Goal: Information Seeking & Learning: Compare options

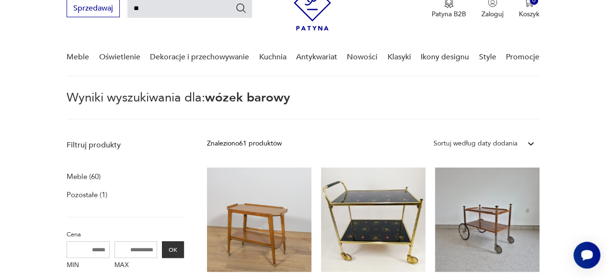
type input "*"
click at [172, 11] on input "*" at bounding box center [189, 9] width 125 height 18
type input "*****"
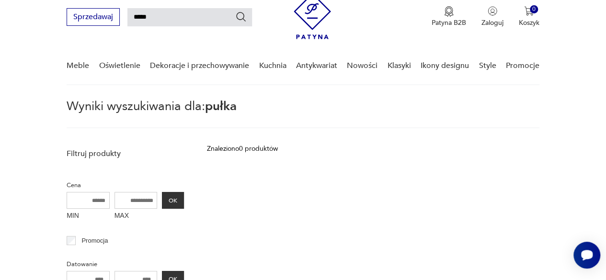
scroll to position [34, 0]
click at [133, 12] on input "*****" at bounding box center [189, 18] width 125 height 18
type input "*****"
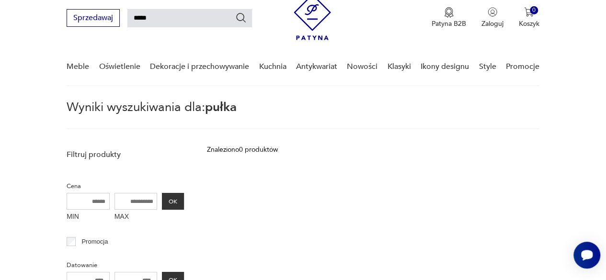
type input "*****"
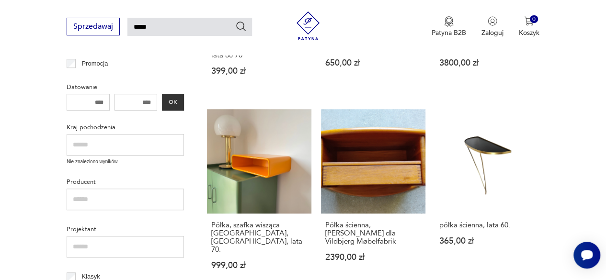
scroll to position [290, 0]
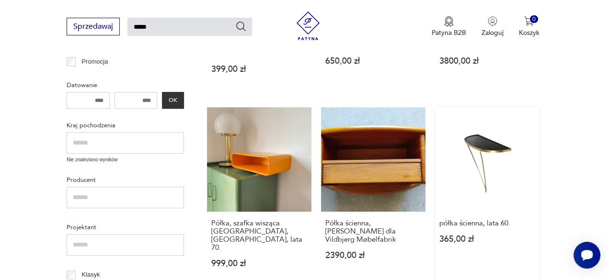
click at [489, 169] on link "półka ścienna, lata 60. 365,00 zł" at bounding box center [487, 196] width 104 height 179
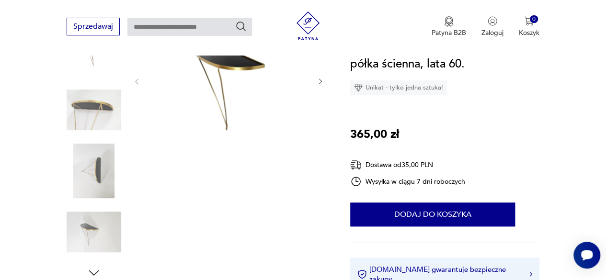
scroll to position [158, 0]
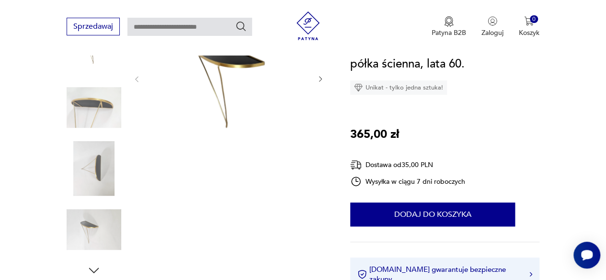
click at [91, 226] on img at bounding box center [94, 230] width 55 height 55
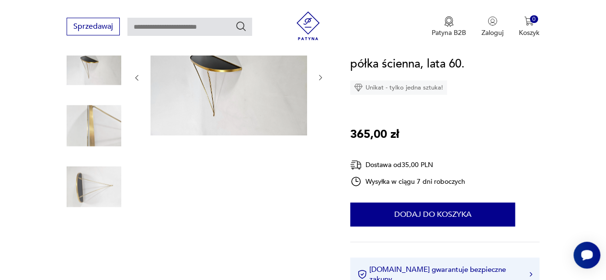
scroll to position [139, 0]
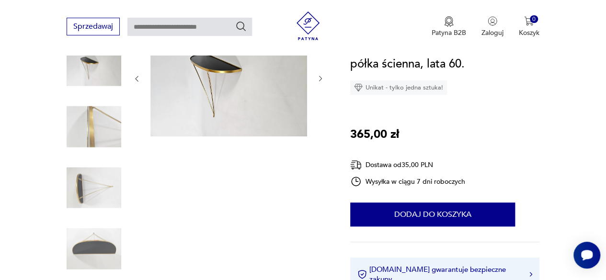
click at [71, 168] on img at bounding box center [94, 187] width 55 height 55
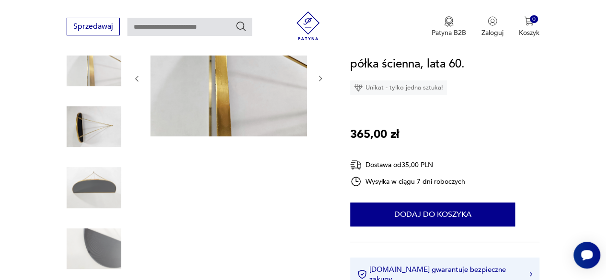
click at [82, 137] on img at bounding box center [94, 127] width 55 height 55
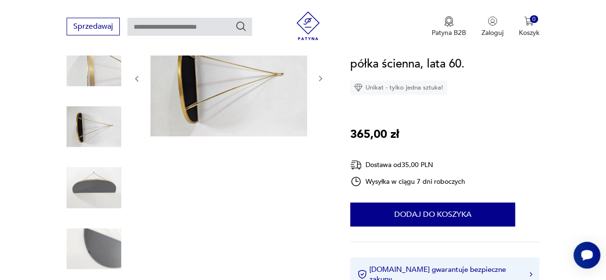
click at [85, 243] on img at bounding box center [94, 249] width 55 height 55
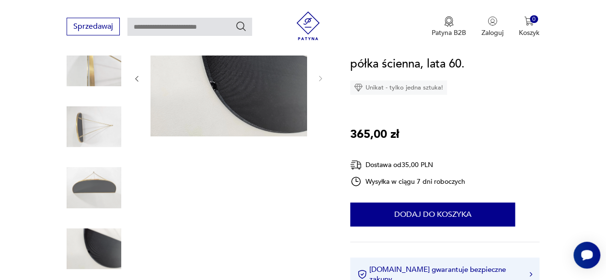
click at [238, 103] on img at bounding box center [228, 77] width 157 height 117
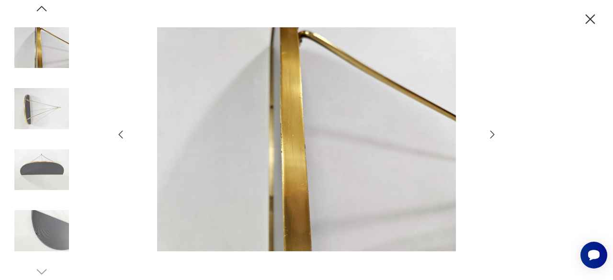
click at [50, 48] on img at bounding box center [41, 48] width 55 height 55
click at [34, 118] on img at bounding box center [41, 108] width 55 height 55
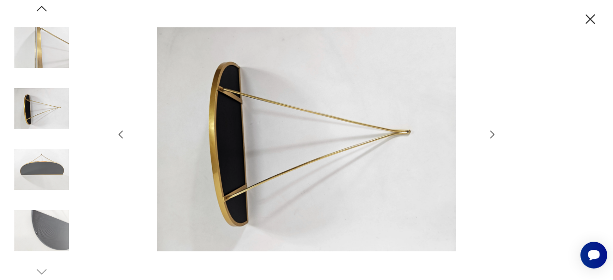
click at [39, 159] on img at bounding box center [41, 170] width 55 height 55
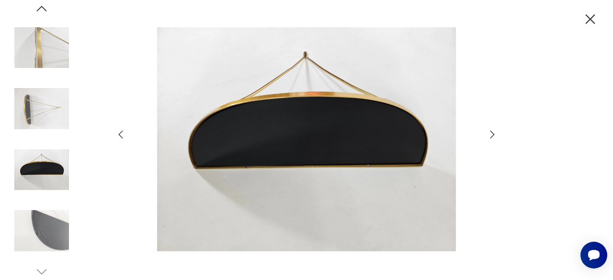
click at [44, 189] on img at bounding box center [41, 170] width 55 height 55
click at [43, 223] on img at bounding box center [41, 231] width 55 height 55
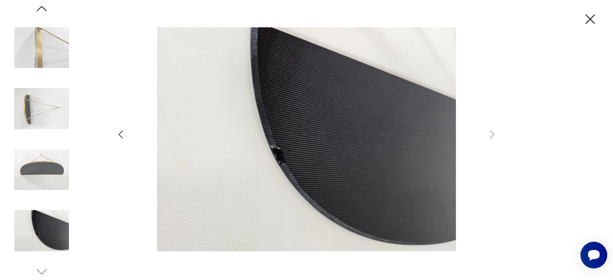
click at [270, 196] on img at bounding box center [306, 139] width 341 height 224
click at [32, 232] on img at bounding box center [41, 231] width 55 height 55
click at [45, 235] on img at bounding box center [41, 231] width 55 height 55
click at [52, 183] on img at bounding box center [41, 170] width 55 height 55
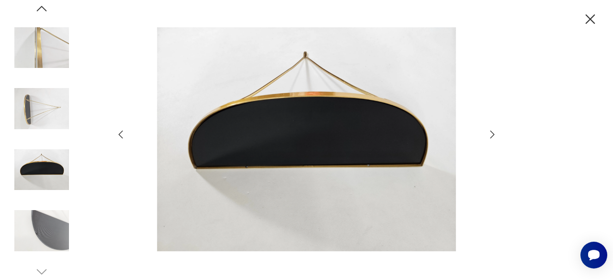
click at [50, 239] on img at bounding box center [41, 231] width 55 height 55
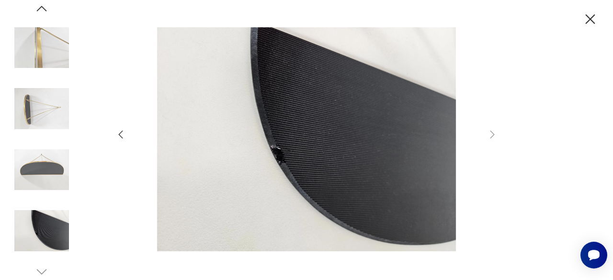
click at [44, 178] on img at bounding box center [41, 170] width 55 height 55
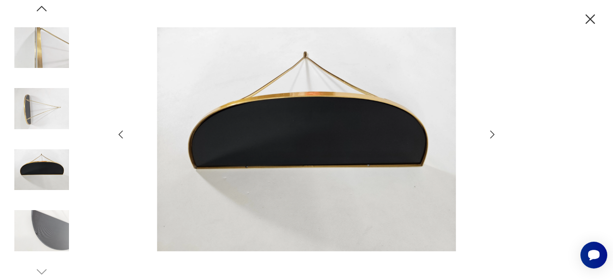
click at [581, 23] on div at bounding box center [306, 140] width 613 height 280
click at [589, 20] on icon "button" at bounding box center [591, 19] width 10 height 10
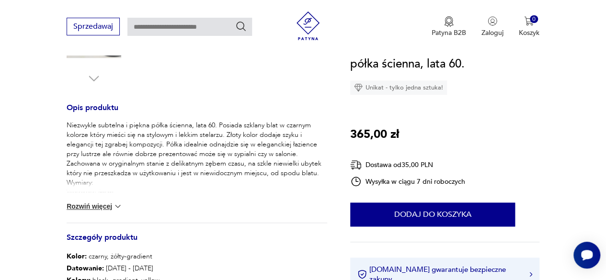
scroll to position [352, 0]
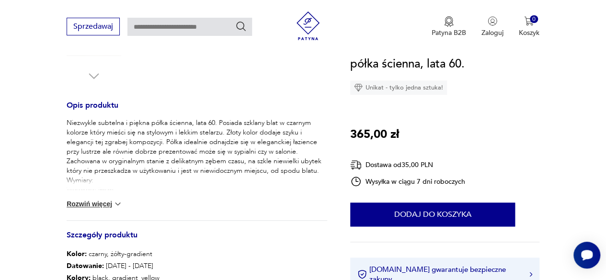
click at [113, 216] on div "Niezwykle subtelna i piękna półka ścienna, lata 60. Posiada szklany blat w czar…" at bounding box center [197, 169] width 260 height 102
click at [101, 209] on div "Niezwykle subtelna i piękna półka ścienna, lata 60. Posiada szklany blat w czar…" at bounding box center [197, 169] width 260 height 102
click at [90, 201] on button "Rozwiń więcej" at bounding box center [95, 204] width 56 height 10
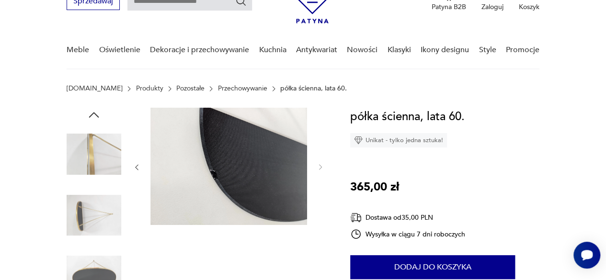
scroll to position [48, 0]
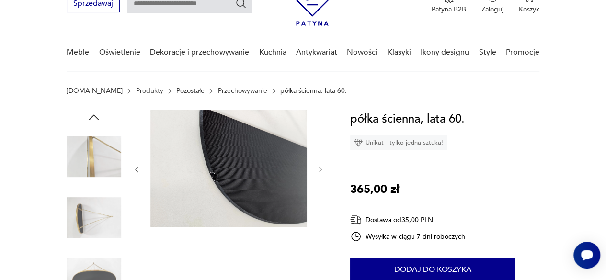
click at [98, 211] on img at bounding box center [94, 218] width 55 height 55
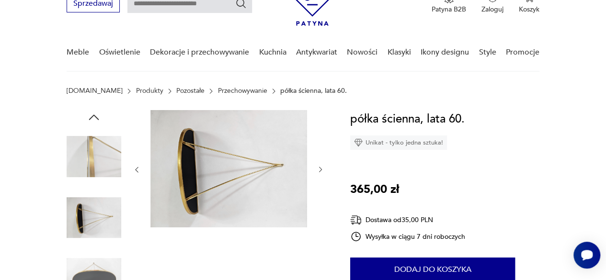
click at [99, 278] on img at bounding box center [94, 278] width 55 height 55
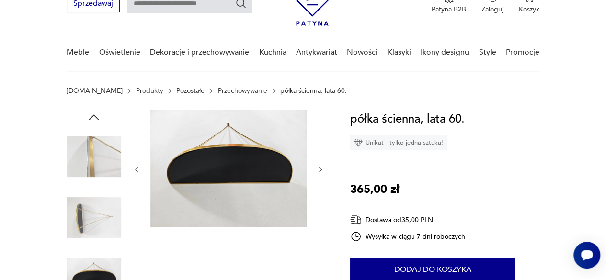
click at [248, 216] on img at bounding box center [228, 168] width 157 height 117
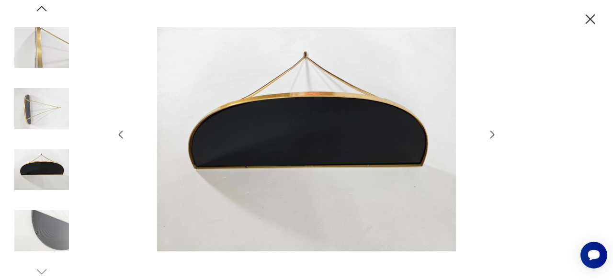
click at [500, 138] on div at bounding box center [306, 140] width 613 height 280
click at [493, 137] on icon "button" at bounding box center [492, 134] width 11 height 11
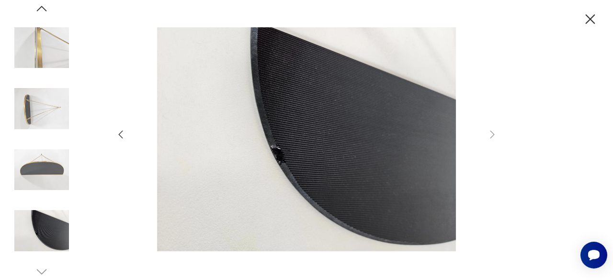
click at [133, 119] on div at bounding box center [306, 140] width 383 height 226
click at [122, 138] on icon "button" at bounding box center [120, 134] width 11 height 11
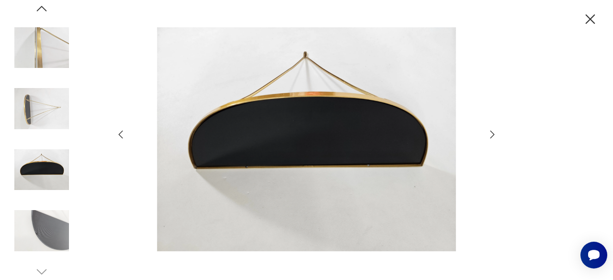
click at [122, 138] on icon "button" at bounding box center [120, 134] width 11 height 11
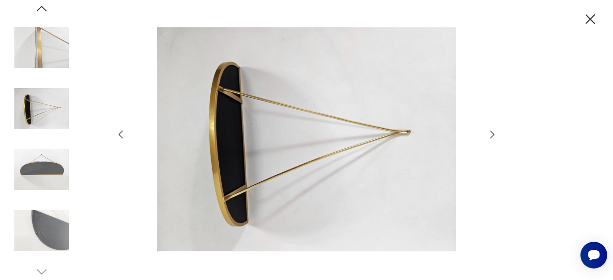
click at [122, 138] on icon "button" at bounding box center [120, 134] width 11 height 11
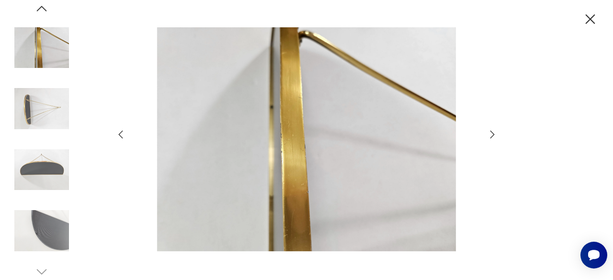
click at [122, 138] on icon "button" at bounding box center [120, 134] width 11 height 11
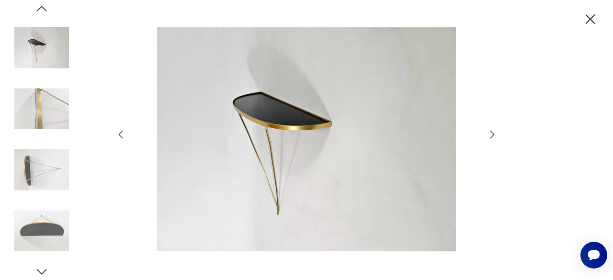
click at [586, 17] on icon "button" at bounding box center [590, 19] width 17 height 17
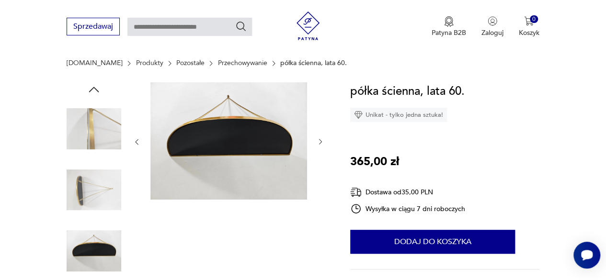
scroll to position [96, 0]
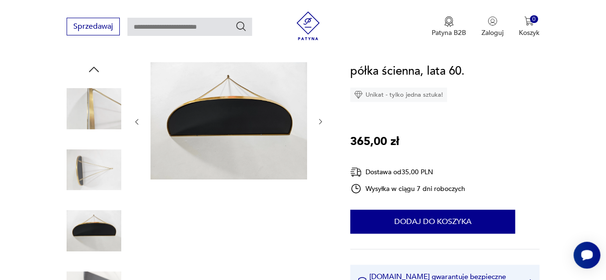
click at [91, 172] on img at bounding box center [94, 170] width 55 height 55
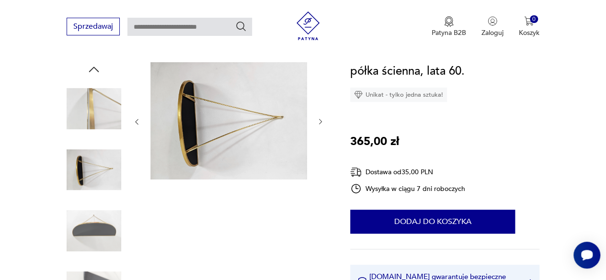
click at [93, 237] on img at bounding box center [94, 231] width 55 height 55
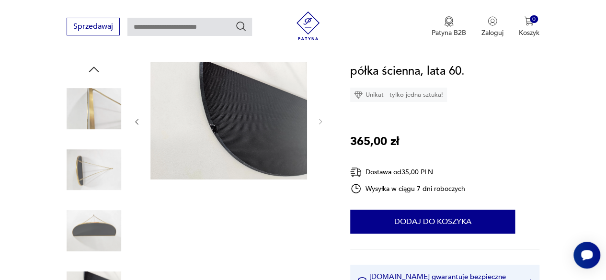
click at [96, 253] on img at bounding box center [94, 231] width 55 height 55
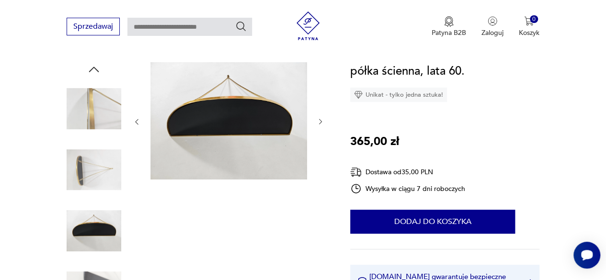
click at [106, 188] on img at bounding box center [94, 170] width 55 height 55
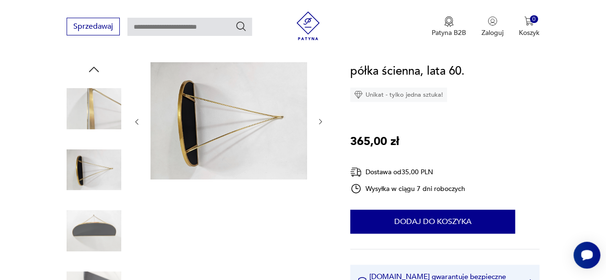
click at [115, 119] on img at bounding box center [94, 108] width 55 height 55
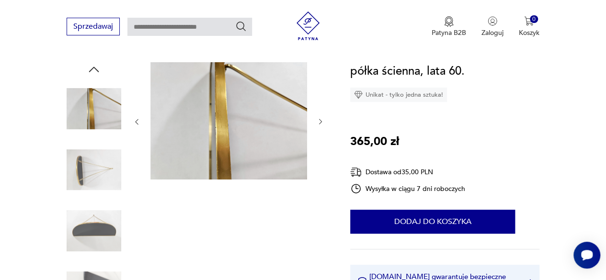
click at [104, 183] on img at bounding box center [94, 170] width 55 height 55
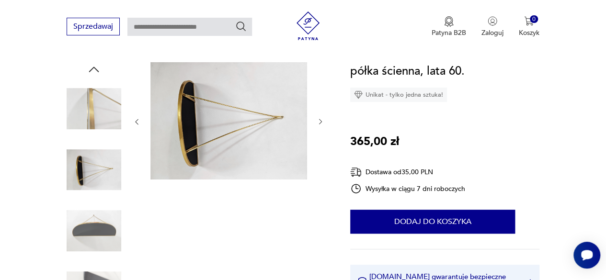
click at [92, 127] on img at bounding box center [94, 108] width 55 height 55
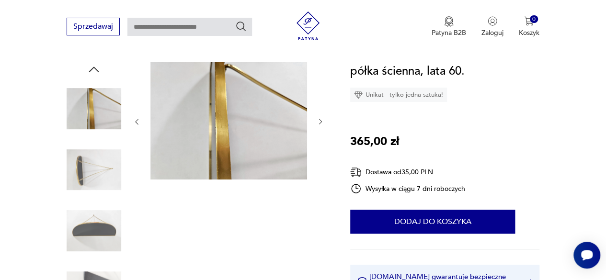
click at [102, 227] on img at bounding box center [94, 231] width 55 height 55
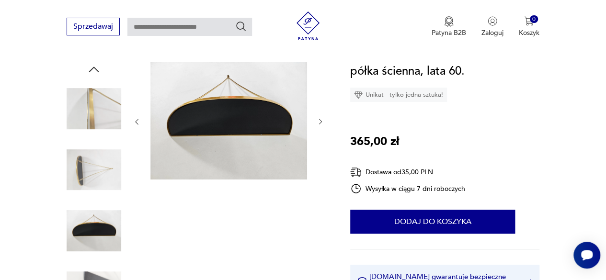
click at [84, 168] on img at bounding box center [94, 170] width 55 height 55
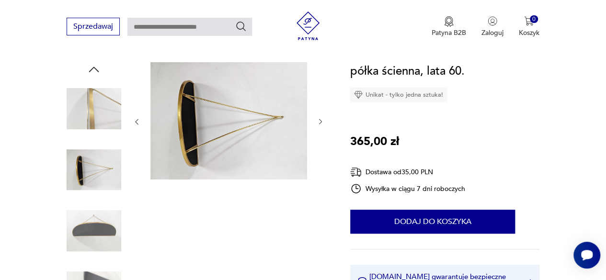
click at [100, 119] on img at bounding box center [94, 108] width 55 height 55
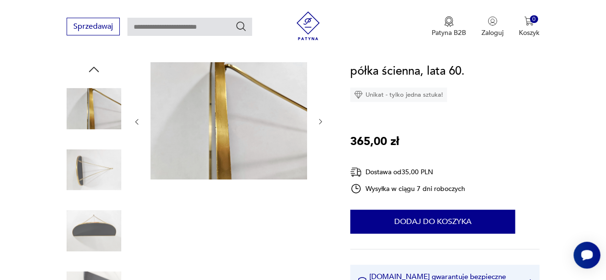
click at [85, 216] on img at bounding box center [94, 231] width 55 height 55
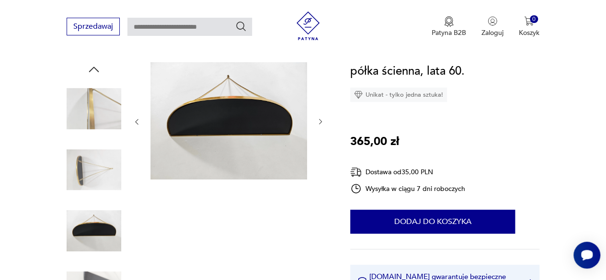
click at [191, 136] on img at bounding box center [228, 120] width 157 height 117
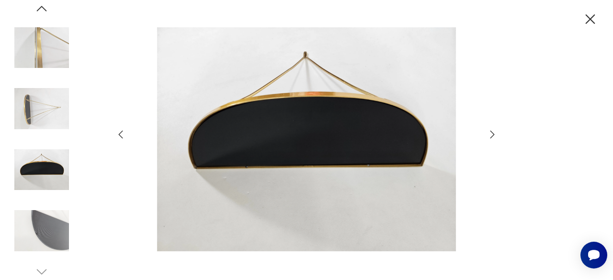
click at [502, 138] on div at bounding box center [306, 140] width 613 height 280
click at [491, 136] on icon "button" at bounding box center [492, 134] width 11 height 11
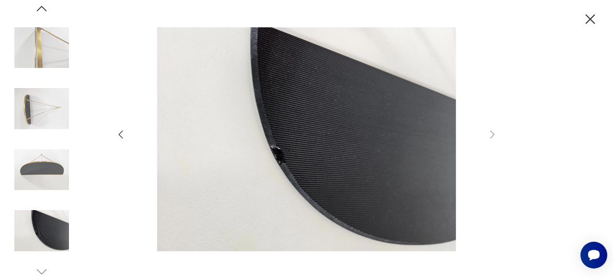
click at [176, 151] on div at bounding box center [306, 140] width 383 height 226
click at [123, 136] on icon "button" at bounding box center [120, 134] width 11 height 11
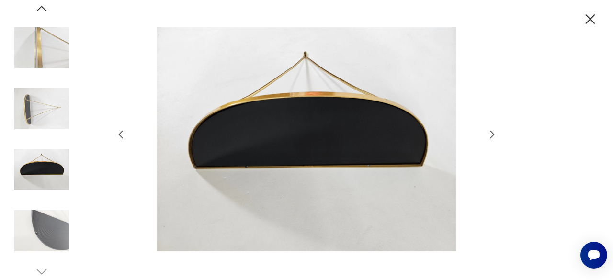
click at [123, 136] on icon "button" at bounding box center [120, 134] width 11 height 11
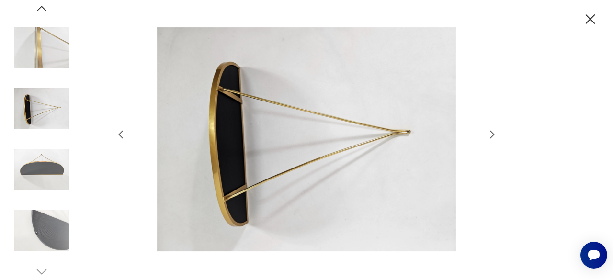
click at [123, 136] on icon "button" at bounding box center [120, 134] width 11 height 11
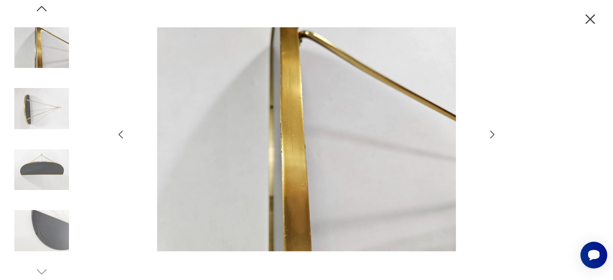
click at [123, 136] on icon "button" at bounding box center [120, 134] width 11 height 11
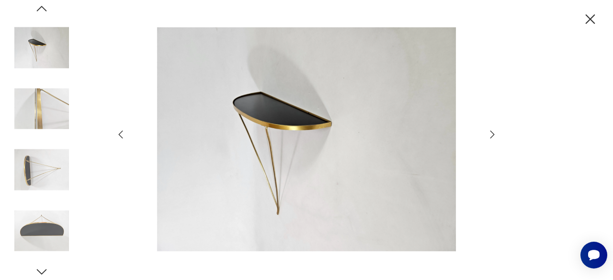
click at [588, 21] on icon "button" at bounding box center [591, 19] width 10 height 10
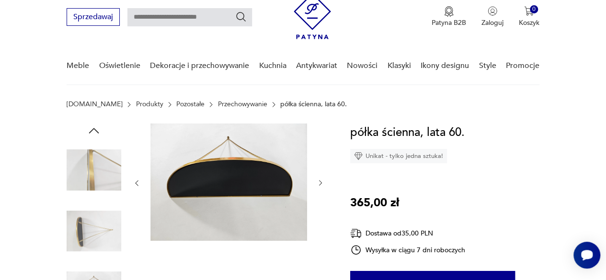
scroll to position [79, 0]
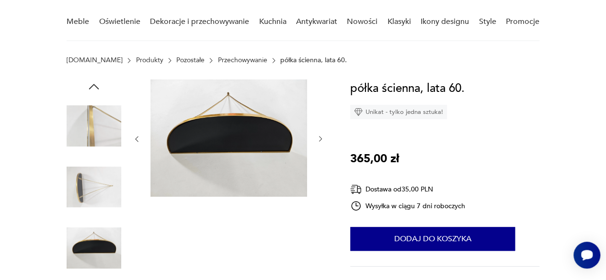
click at [90, 244] on img at bounding box center [94, 248] width 55 height 55
click at [102, 123] on img at bounding box center [94, 126] width 55 height 55
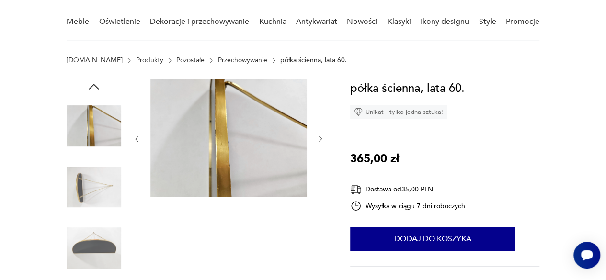
click at [70, 195] on img at bounding box center [94, 187] width 55 height 55
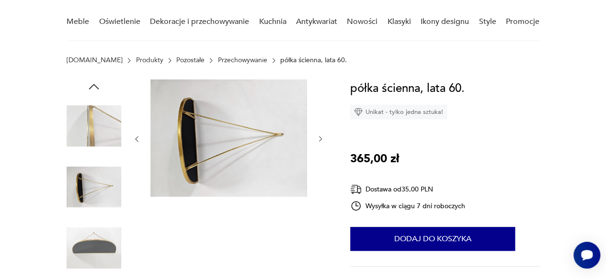
click at [320, 142] on icon "button" at bounding box center [321, 139] width 8 height 8
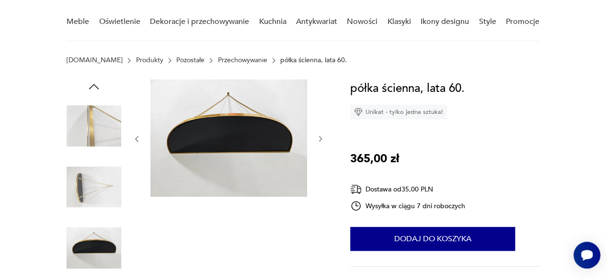
click at [320, 142] on icon "button" at bounding box center [321, 139] width 8 height 8
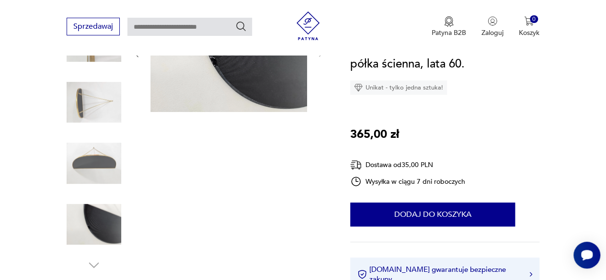
scroll to position [129, 0]
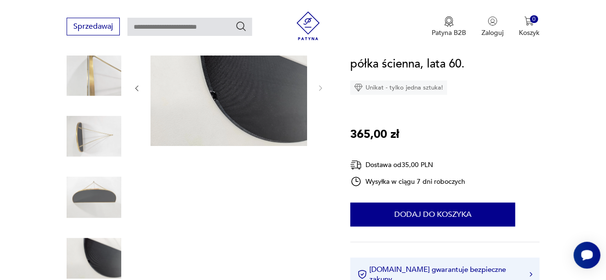
click at [92, 133] on img at bounding box center [94, 136] width 55 height 55
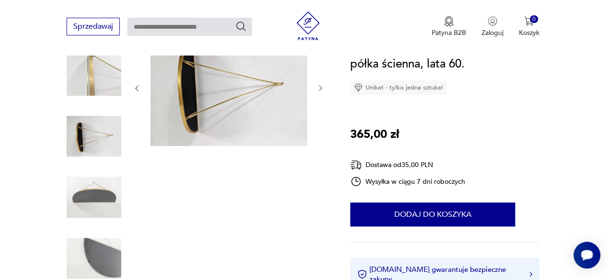
click at [264, 114] on img at bounding box center [228, 87] width 157 height 117
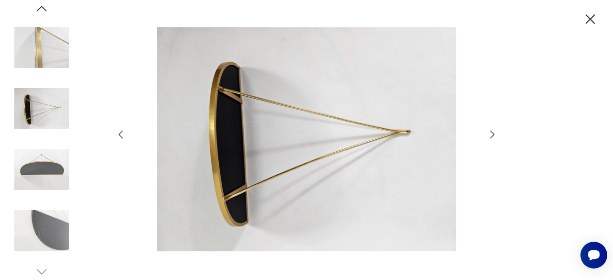
click at [495, 135] on icon "button" at bounding box center [492, 134] width 11 height 11
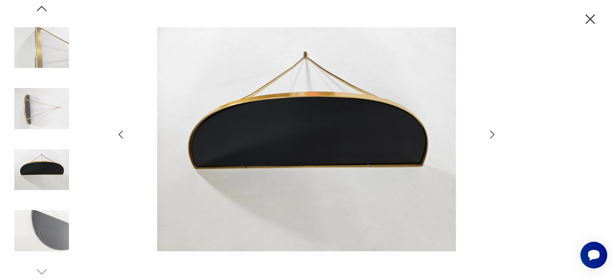
click at [495, 135] on icon "button" at bounding box center [492, 134] width 11 height 11
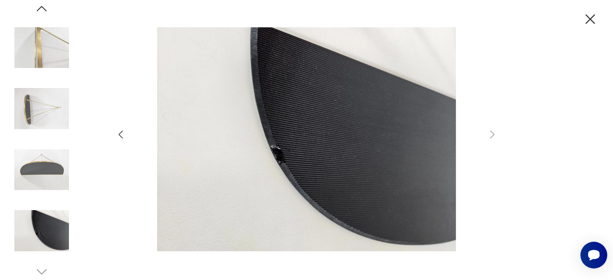
click at [119, 135] on icon "button" at bounding box center [120, 134] width 11 height 11
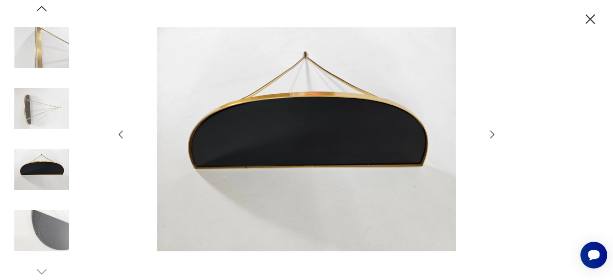
click at [119, 135] on icon "button" at bounding box center [120, 134] width 11 height 11
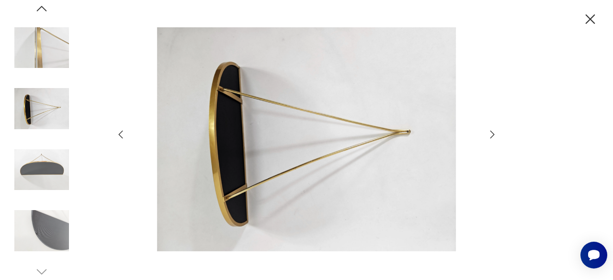
click at [119, 135] on icon "button" at bounding box center [120, 134] width 11 height 11
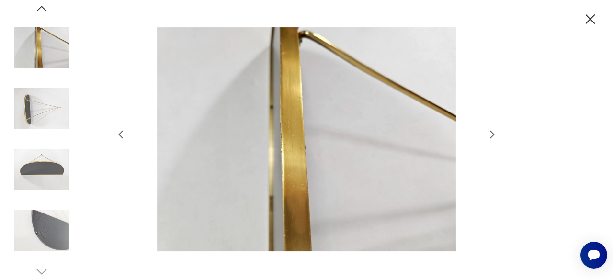
click at [119, 135] on icon "button" at bounding box center [120, 134] width 11 height 11
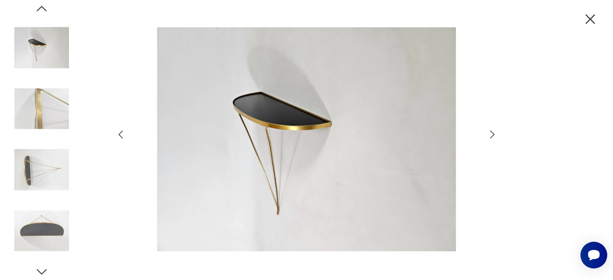
click at [584, 22] on icon "button" at bounding box center [590, 19] width 17 height 17
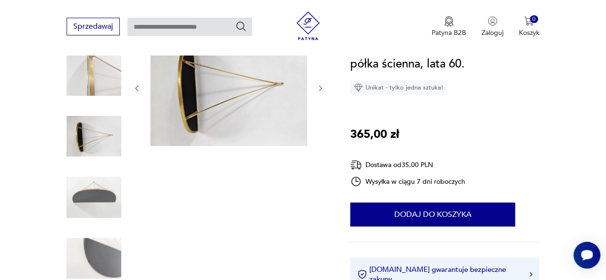
click at [109, 102] on img at bounding box center [94, 75] width 55 height 55
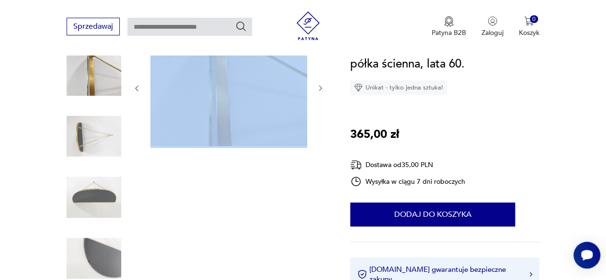
drag, startPoint x: 145, startPoint y: 91, endPoint x: 199, endPoint y: 99, distance: 54.6
click at [199, 99] on div at bounding box center [229, 88] width 192 height 119
click at [199, 99] on img at bounding box center [228, 87] width 157 height 117
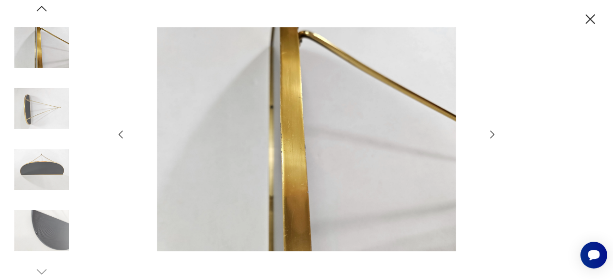
click at [120, 137] on icon "button" at bounding box center [120, 134] width 11 height 11
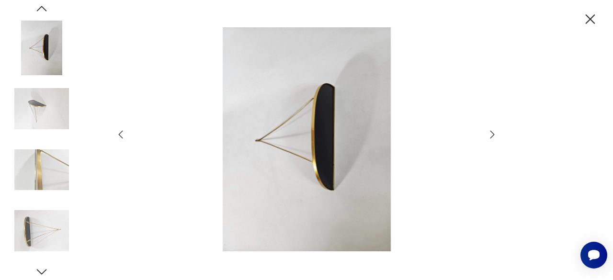
click at [120, 137] on icon "button" at bounding box center [120, 134] width 11 height 11
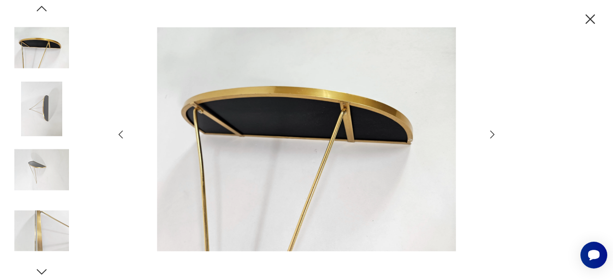
click at [120, 137] on icon "button" at bounding box center [120, 134] width 11 height 11
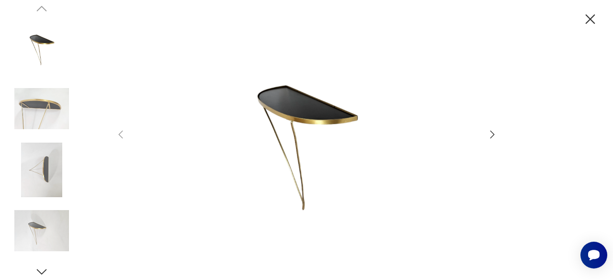
click at [496, 137] on icon "button" at bounding box center [492, 134] width 11 height 11
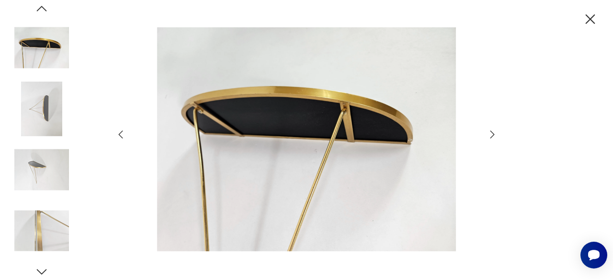
click at [496, 137] on icon "button" at bounding box center [492, 134] width 11 height 11
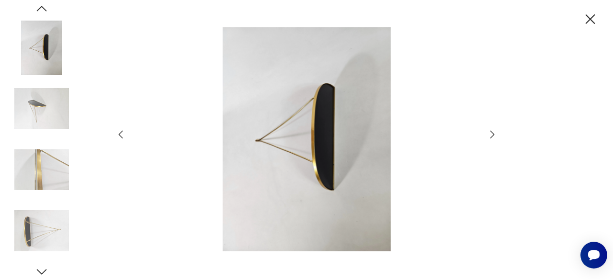
click at [496, 137] on icon "button" at bounding box center [492, 134] width 11 height 11
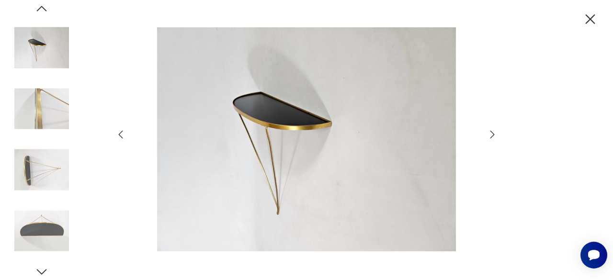
click at [114, 136] on div at bounding box center [306, 140] width 613 height 280
click at [130, 132] on div at bounding box center [306, 140] width 383 height 226
click at [120, 136] on icon "button" at bounding box center [120, 134] width 11 height 11
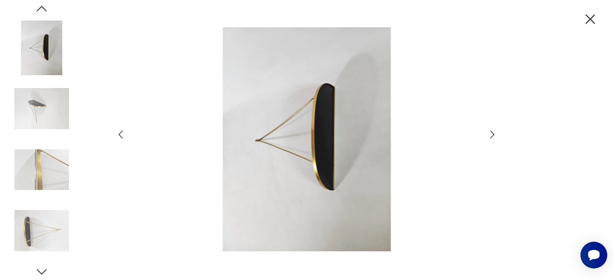
click at [120, 136] on icon "button" at bounding box center [120, 134] width 11 height 11
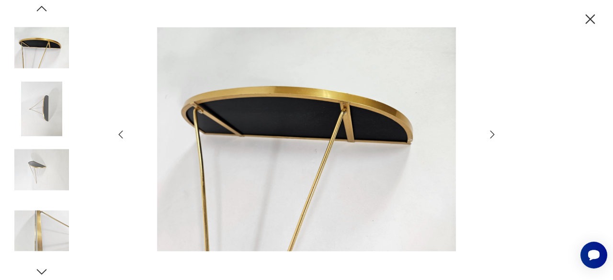
click at [490, 133] on icon "button" at bounding box center [492, 134] width 11 height 11
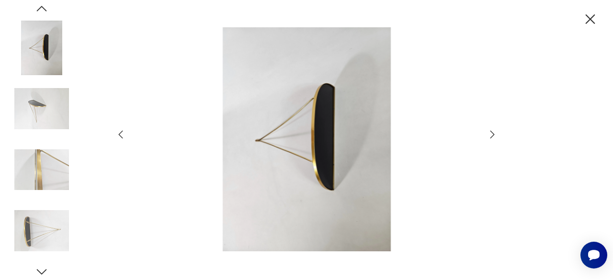
click at [490, 133] on icon "button" at bounding box center [492, 134] width 11 height 11
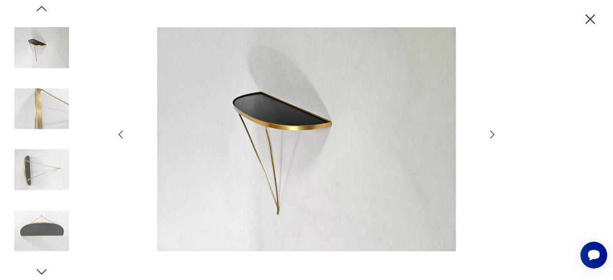
click at [487, 129] on button "button" at bounding box center [492, 134] width 11 height 11
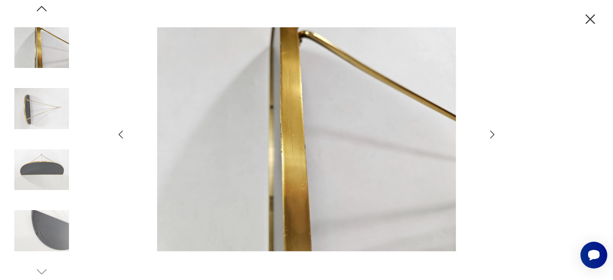
click at [130, 139] on div at bounding box center [306, 140] width 383 height 226
click at [125, 138] on icon "button" at bounding box center [120, 134] width 11 height 11
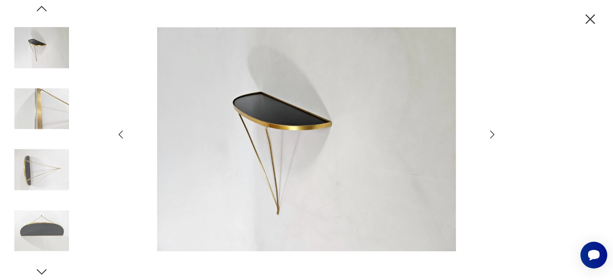
drag, startPoint x: 125, startPoint y: 138, endPoint x: 573, endPoint y: 53, distance: 456.1
click at [573, 53] on div at bounding box center [306, 140] width 613 height 280
click at [57, 230] on img at bounding box center [41, 231] width 55 height 55
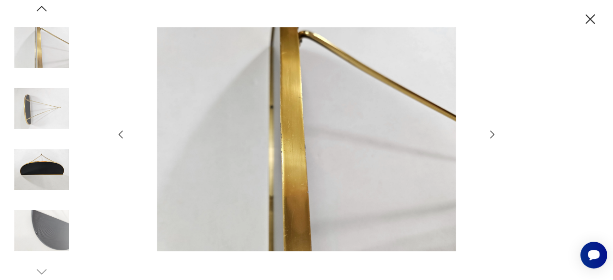
click at [51, 190] on img at bounding box center [41, 170] width 55 height 55
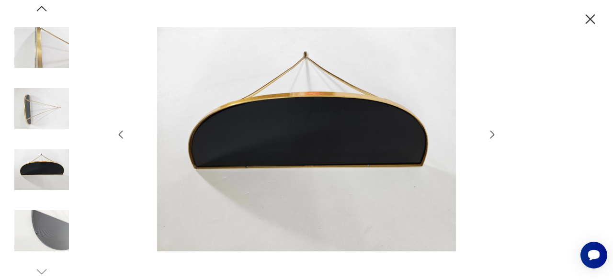
click at [48, 104] on img at bounding box center [41, 108] width 55 height 55
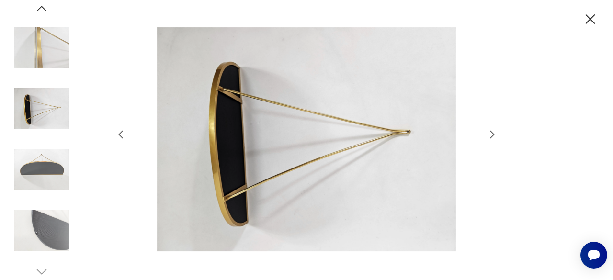
click at [56, 41] on img at bounding box center [41, 48] width 55 height 55
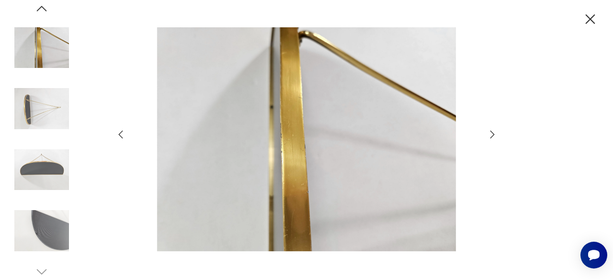
click at [44, 210] on img at bounding box center [41, 231] width 55 height 55
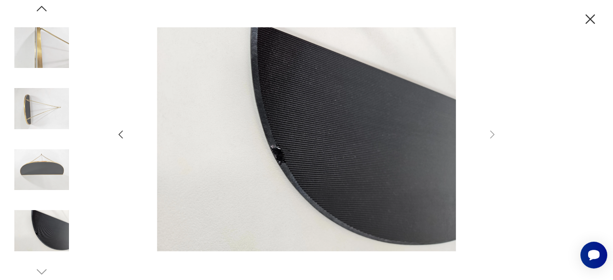
click at [24, 131] on img at bounding box center [41, 108] width 55 height 55
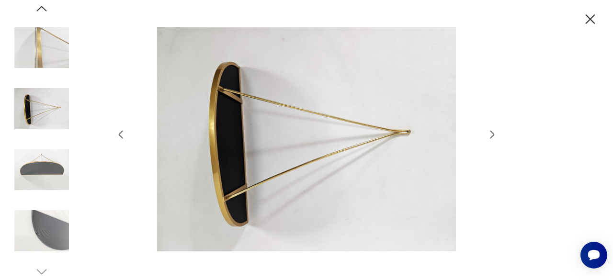
click at [52, 29] on img at bounding box center [41, 48] width 55 height 55
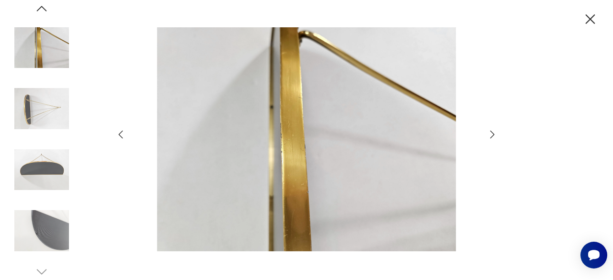
click at [48, 157] on img at bounding box center [41, 170] width 55 height 55
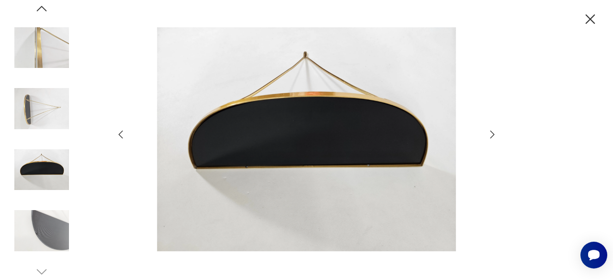
click at [38, 91] on img at bounding box center [41, 108] width 55 height 55
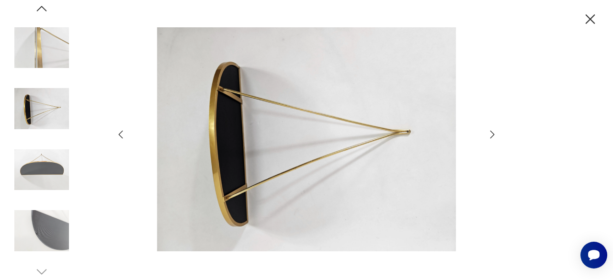
click at [44, 155] on img at bounding box center [41, 170] width 55 height 55
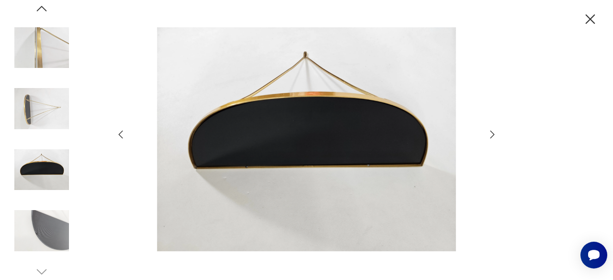
click at [38, 251] on img at bounding box center [41, 231] width 55 height 55
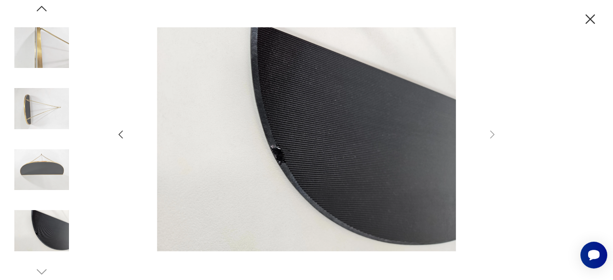
click at [51, 54] on img at bounding box center [41, 48] width 55 height 55
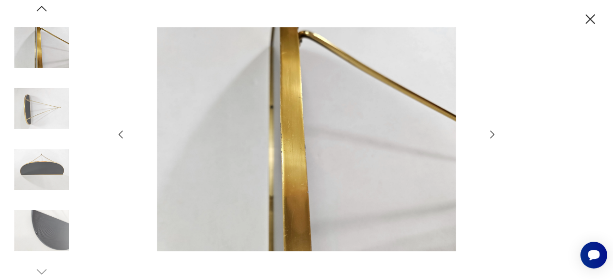
click at [25, 103] on img at bounding box center [41, 108] width 55 height 55
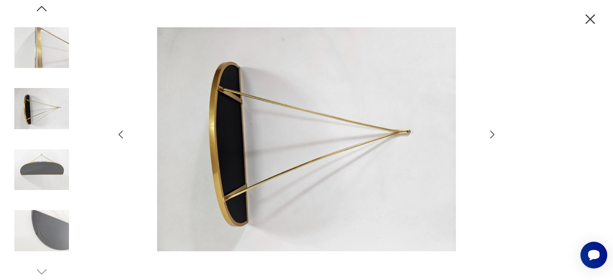
click at [52, 55] on img at bounding box center [41, 48] width 55 height 55
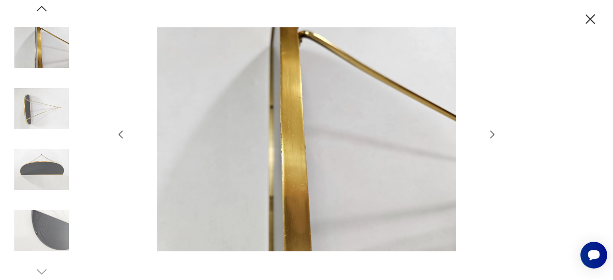
click at [52, 55] on img at bounding box center [41, 48] width 55 height 55
click at [26, 230] on img at bounding box center [41, 231] width 55 height 55
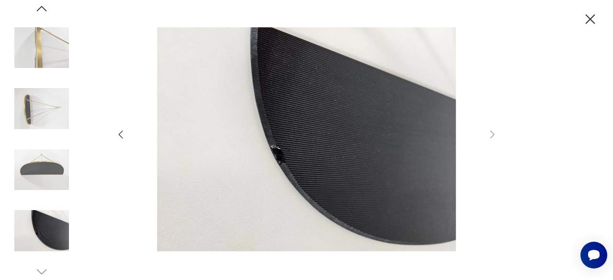
click at [49, 160] on img at bounding box center [41, 170] width 55 height 55
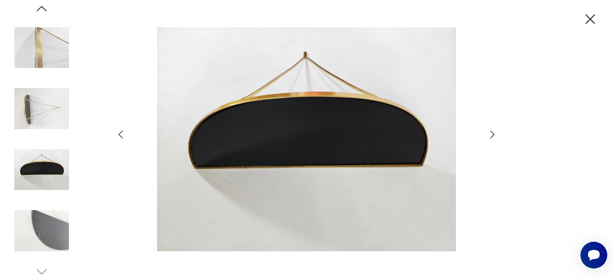
click at [497, 133] on icon "button" at bounding box center [492, 134] width 11 height 11
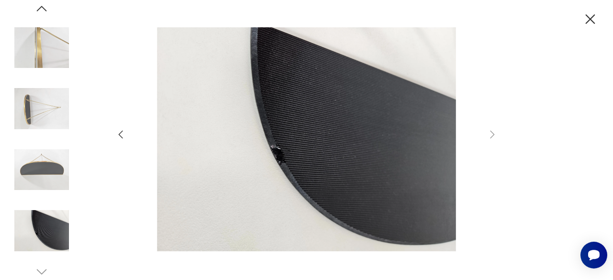
click at [585, 19] on icon "button" at bounding box center [590, 19] width 17 height 17
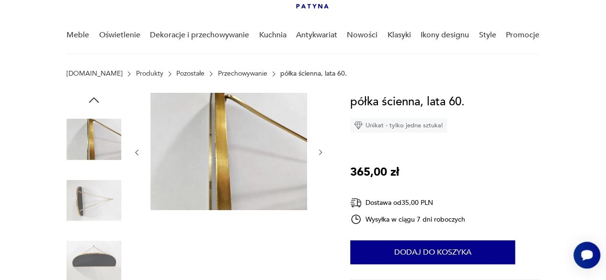
scroll to position [60, 0]
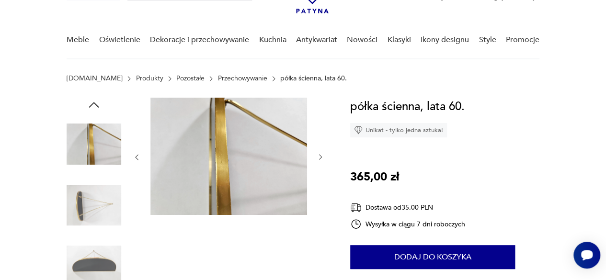
click at [96, 207] on img at bounding box center [94, 205] width 55 height 55
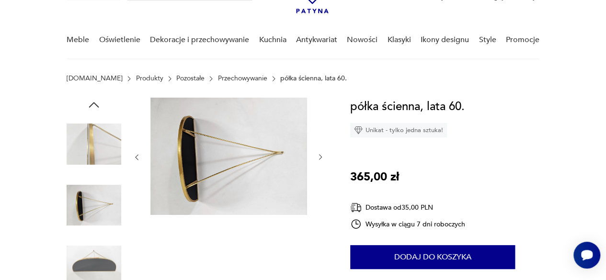
click at [102, 153] on img at bounding box center [94, 144] width 55 height 55
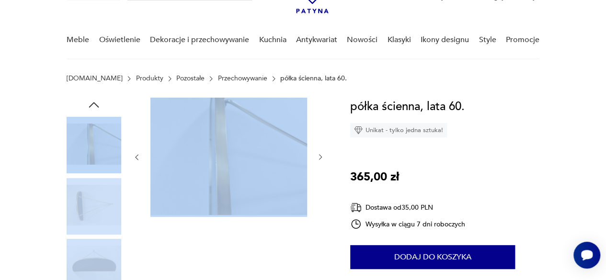
drag, startPoint x: 343, startPoint y: 100, endPoint x: 418, endPoint y: 90, distance: 75.4
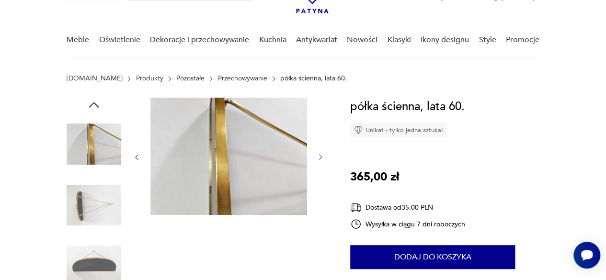
drag, startPoint x: 473, startPoint y: 99, endPoint x: 470, endPoint y: 107, distance: 8.2
click at [470, 107] on div "półka ścienna, lata 60. Unikat - tylko jedna sztuka! 365,00 zł Dostawa od 35,00…" at bounding box center [444, 234] width 189 height 272
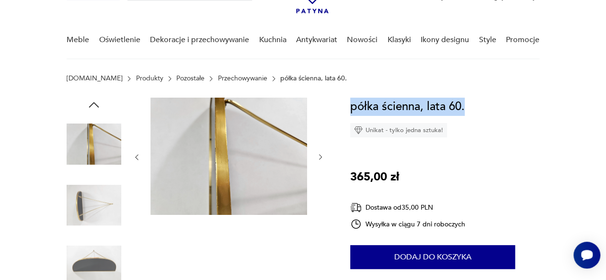
drag, startPoint x: 471, startPoint y: 107, endPoint x: 352, endPoint y: 115, distance: 119.0
click at [352, 115] on div "półka ścienna, lata 60. Unikat - tylko jedna sztuka! 365,00 zł Dostawa od 35,00…" at bounding box center [444, 234] width 189 height 272
copy h1 "półka ścienna, lata 60."
click at [96, 259] on img at bounding box center [94, 266] width 55 height 55
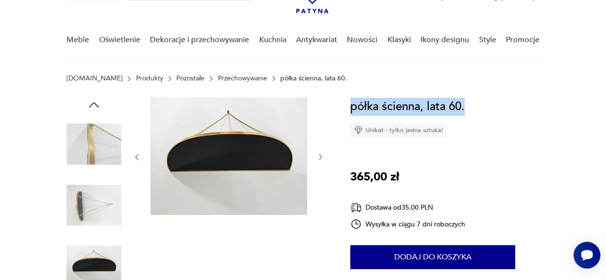
click at [321, 157] on icon "button" at bounding box center [320, 157] width 3 height 5
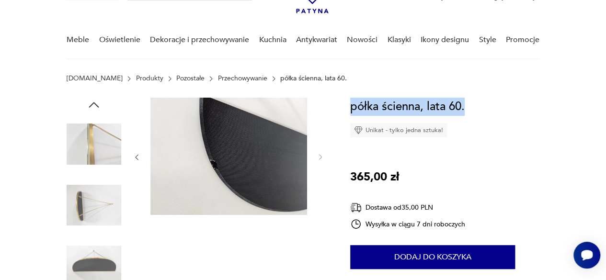
click at [133, 158] on icon "button" at bounding box center [137, 157] width 8 height 8
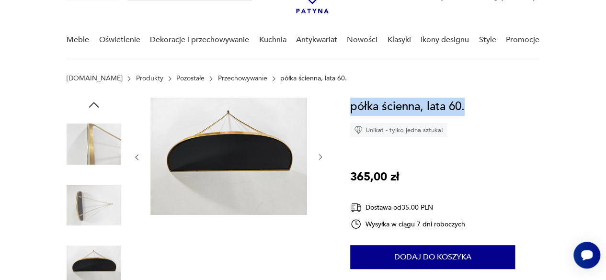
click at [133, 158] on icon "button" at bounding box center [137, 157] width 8 height 8
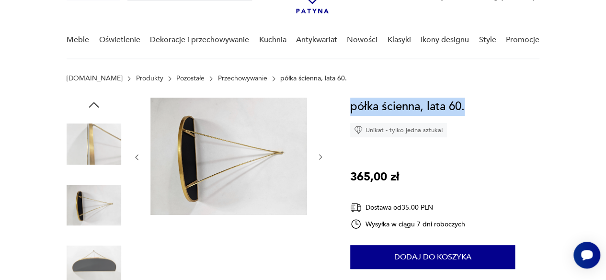
click at [133, 158] on icon "button" at bounding box center [137, 157] width 8 height 8
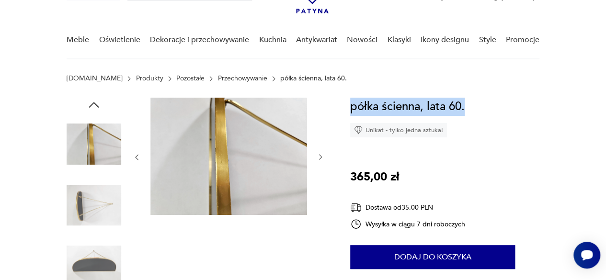
click at [133, 158] on icon "button" at bounding box center [137, 157] width 8 height 8
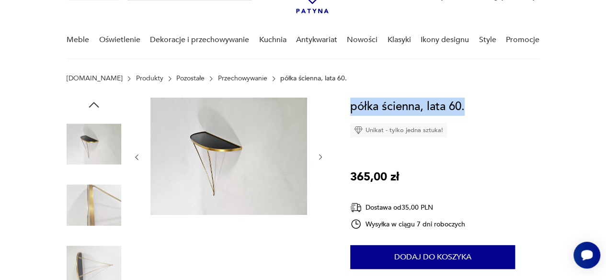
click at [244, 158] on img at bounding box center [228, 156] width 157 height 117
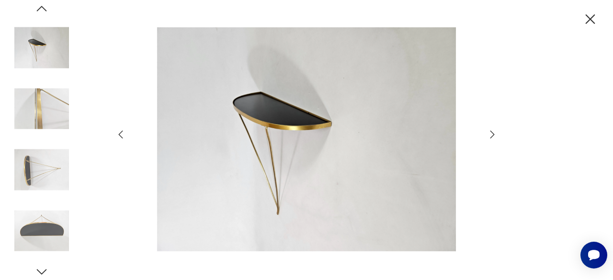
drag, startPoint x: 597, startPoint y: 28, endPoint x: 589, endPoint y: 19, distance: 12.3
click at [589, 19] on div at bounding box center [306, 140] width 613 height 280
click at [589, 19] on icon "button" at bounding box center [591, 19] width 10 height 10
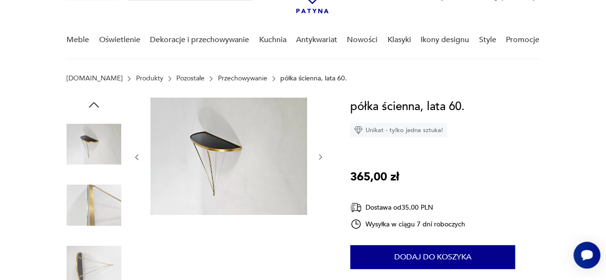
click at [230, 179] on img at bounding box center [228, 156] width 157 height 117
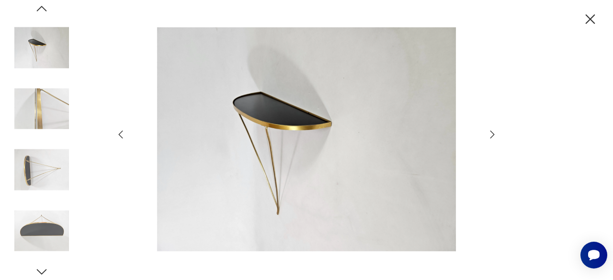
click at [52, 235] on img at bounding box center [41, 231] width 55 height 55
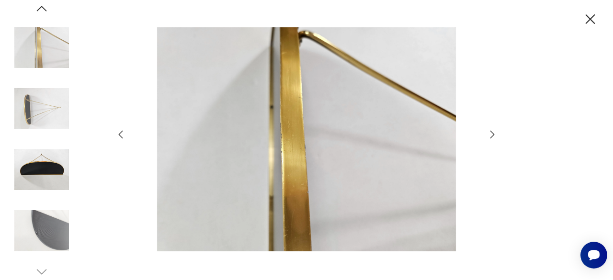
click at [51, 236] on img at bounding box center [41, 231] width 55 height 55
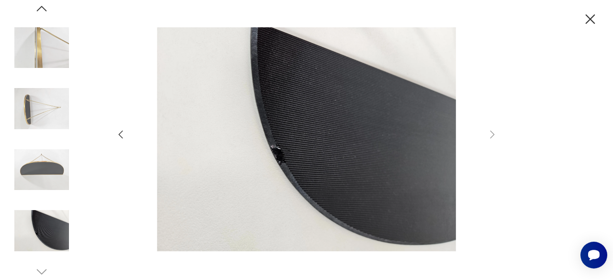
click at [54, 181] on img at bounding box center [41, 170] width 55 height 55
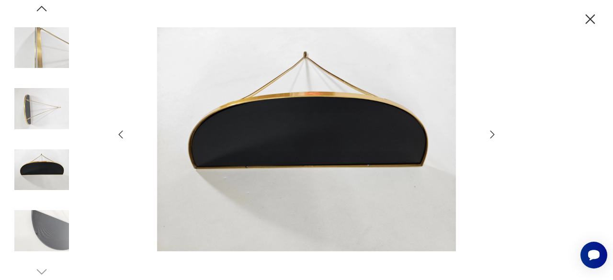
click at [53, 101] on img at bounding box center [41, 108] width 55 height 55
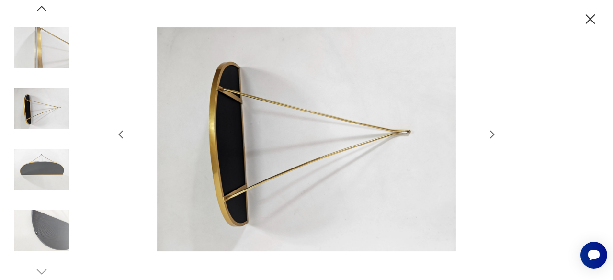
click at [46, 226] on img at bounding box center [41, 231] width 55 height 55
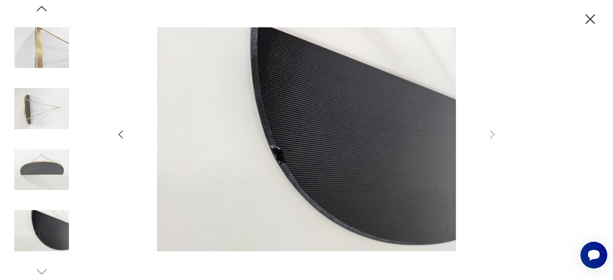
click at [50, 105] on img at bounding box center [41, 108] width 55 height 55
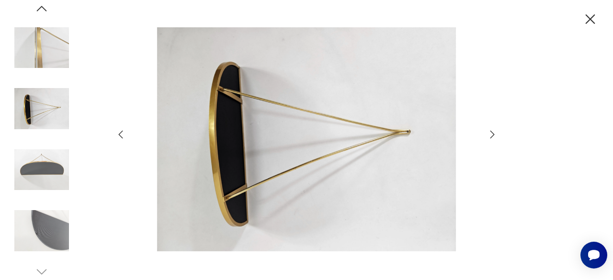
click at [58, 215] on img at bounding box center [41, 231] width 55 height 55
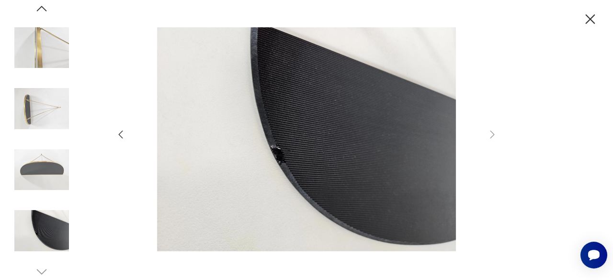
click at [46, 123] on img at bounding box center [41, 108] width 55 height 55
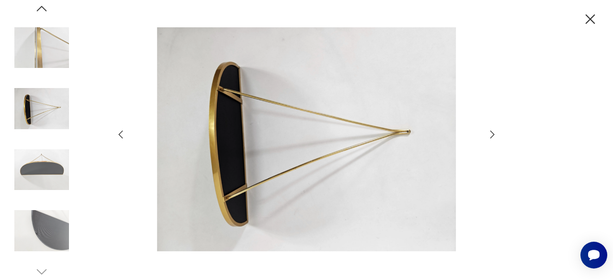
click at [46, 122] on img at bounding box center [41, 108] width 55 height 55
click at [51, 154] on img at bounding box center [41, 170] width 55 height 55
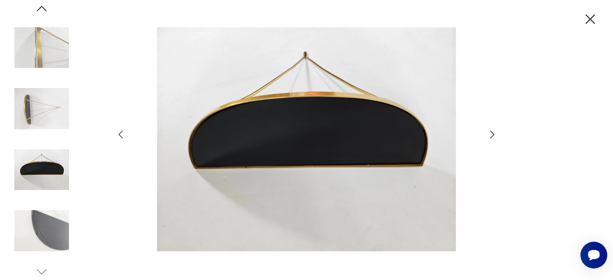
click at [58, 52] on img at bounding box center [41, 48] width 55 height 55
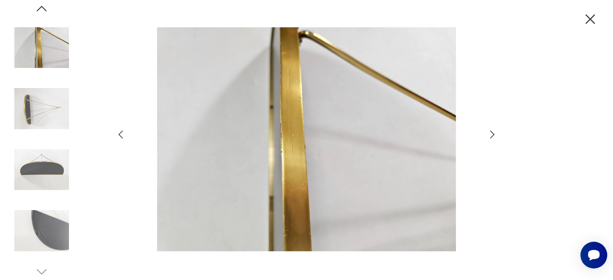
click at [585, 21] on icon "button" at bounding box center [590, 19] width 17 height 17
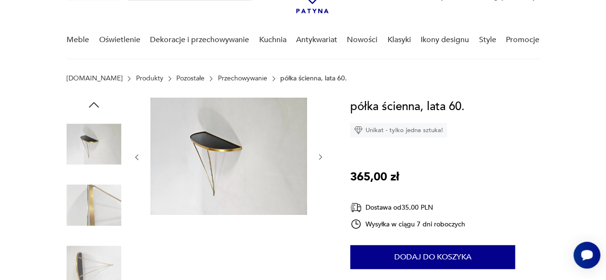
scroll to position [40, 0]
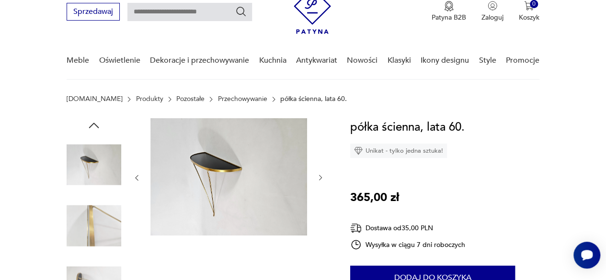
click at [90, 167] on img at bounding box center [94, 164] width 55 height 55
click at [81, 163] on img at bounding box center [94, 164] width 55 height 55
click at [199, 191] on img at bounding box center [228, 176] width 157 height 117
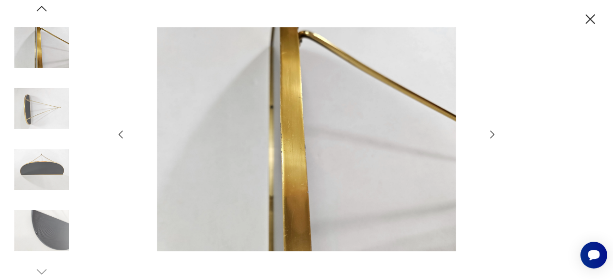
click at [24, 171] on img at bounding box center [41, 170] width 55 height 55
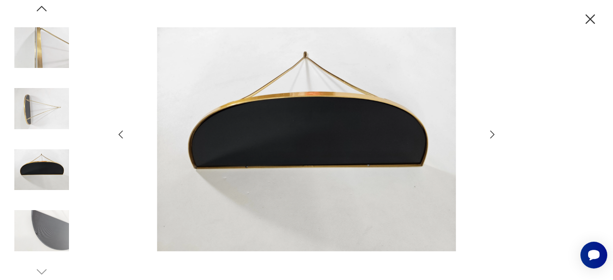
click at [42, 112] on img at bounding box center [41, 108] width 55 height 55
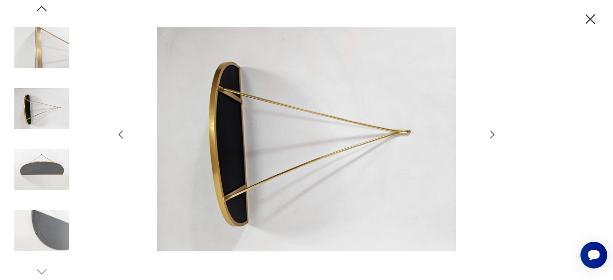
click at [44, 143] on img at bounding box center [41, 170] width 55 height 55
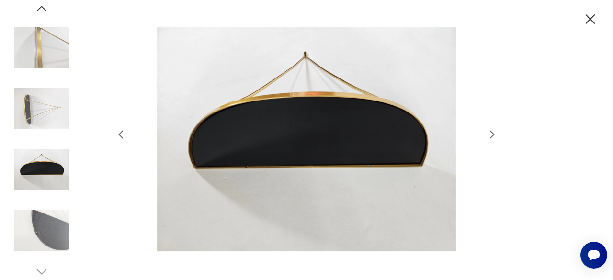
click at [594, 17] on icon "button" at bounding box center [590, 19] width 17 height 17
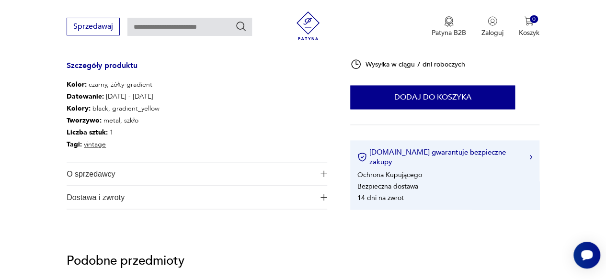
scroll to position [549, 0]
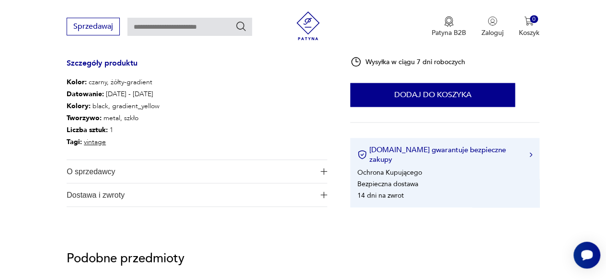
click at [92, 145] on link "vintage" at bounding box center [95, 141] width 22 height 9
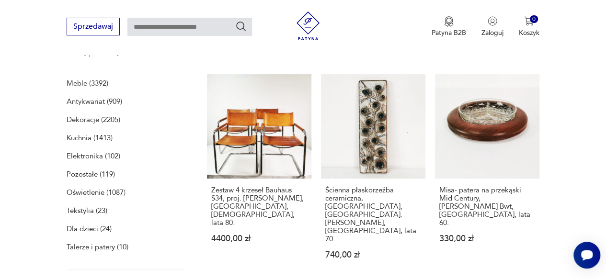
scroll to position [134, 0]
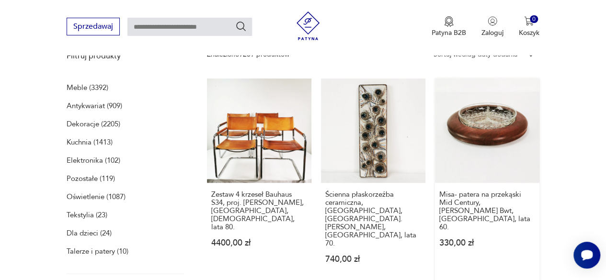
click at [512, 117] on link "Misa- patera na przekąski Mid Century, [PERSON_NAME] Bwt, [GEOGRAPHIC_DATA], la…" at bounding box center [487, 181] width 104 height 204
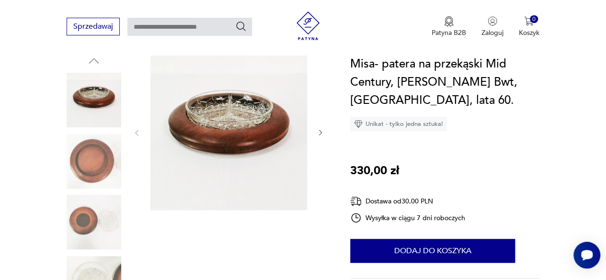
scroll to position [117, 0]
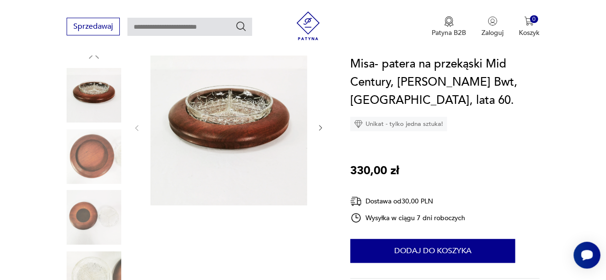
click at [109, 99] on img at bounding box center [94, 95] width 55 height 55
click at [242, 129] on img at bounding box center [228, 127] width 157 height 157
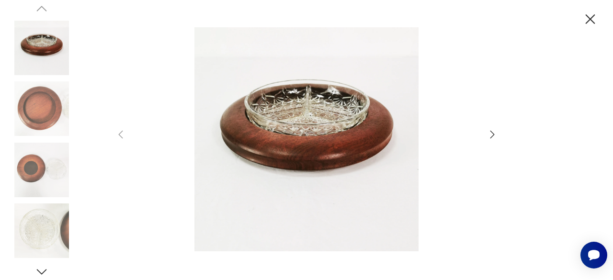
click at [307, 135] on img at bounding box center [306, 139] width 341 height 224
click at [599, 13] on div at bounding box center [306, 140] width 613 height 280
click at [587, 21] on icon "button" at bounding box center [590, 19] width 17 height 17
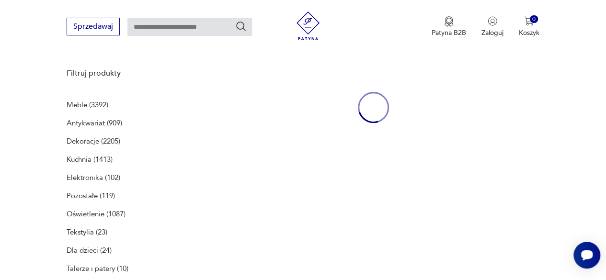
scroll to position [134, 0]
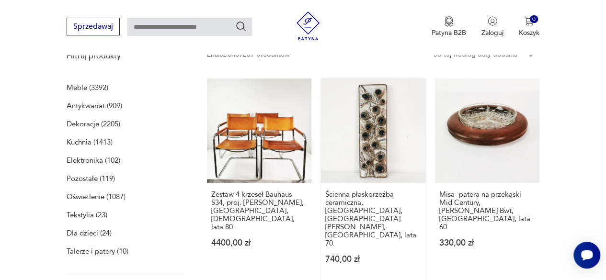
click at [372, 143] on link "Ścienna płaskorzeźba ceramiczna, [GEOGRAPHIC_DATA], [GEOGRAPHIC_DATA]. [PERSON_…" at bounding box center [373, 181] width 104 height 204
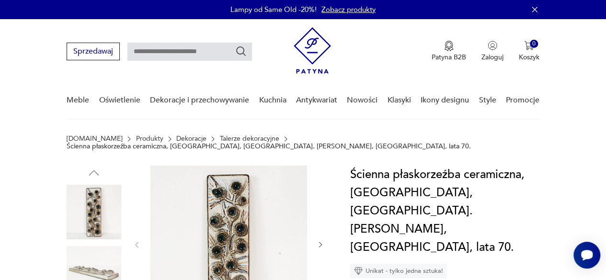
click at [113, 188] on img at bounding box center [94, 212] width 55 height 55
click at [253, 193] on img at bounding box center [228, 244] width 157 height 157
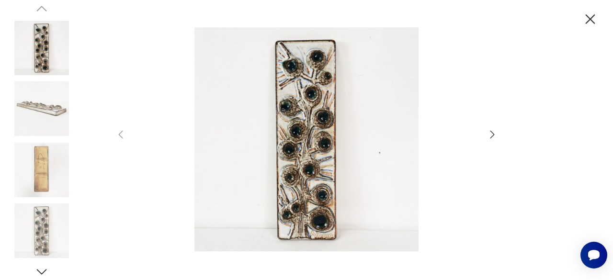
click at [480, 138] on div at bounding box center [306, 140] width 383 height 226
click at [492, 135] on icon "button" at bounding box center [492, 134] width 11 height 11
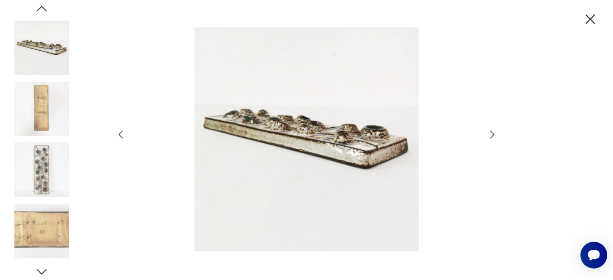
click at [492, 135] on icon "button" at bounding box center [492, 134] width 11 height 11
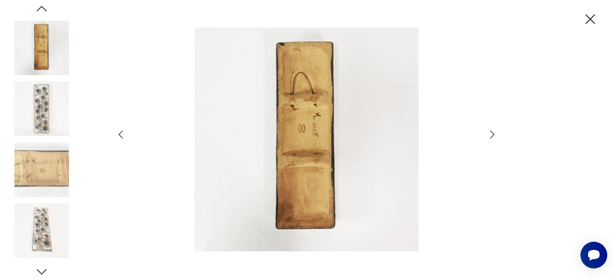
click at [492, 135] on icon "button" at bounding box center [492, 134] width 11 height 11
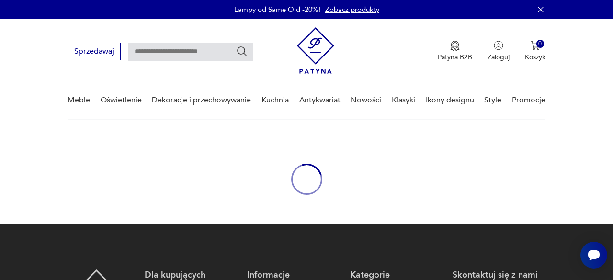
scroll to position [134, 0]
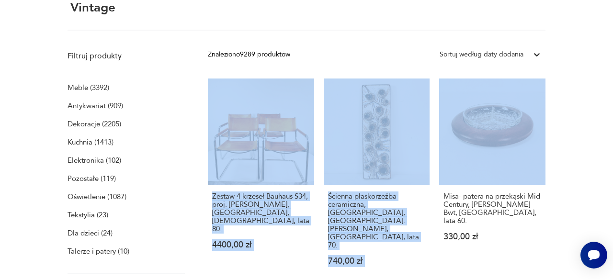
drag, startPoint x: 606, startPoint y: 56, endPoint x: 612, endPoint y: 95, distance: 40.2
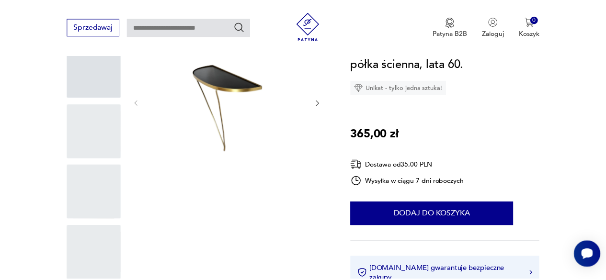
scroll to position [549, 0]
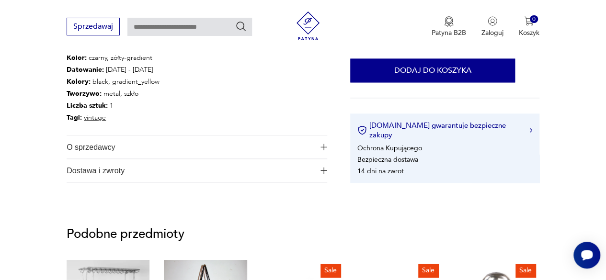
click at [323, 145] on img "button" at bounding box center [323, 147] width 7 height 7
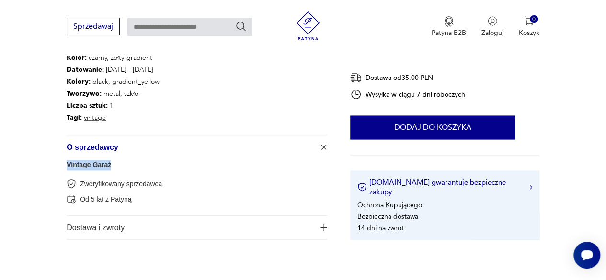
drag, startPoint x: 129, startPoint y: 158, endPoint x: 63, endPoint y: 159, distance: 65.6
drag, startPoint x: 64, startPoint y: 159, endPoint x: 212, endPoint y: 157, distance: 148.0
click at [212, 157] on span "O sprzedawcy" at bounding box center [191, 147] width 248 height 23
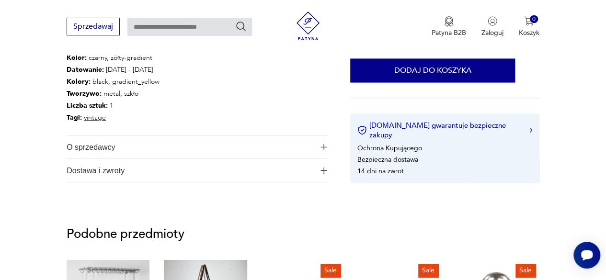
click at [320, 173] on img "button" at bounding box center [323, 170] width 7 height 7
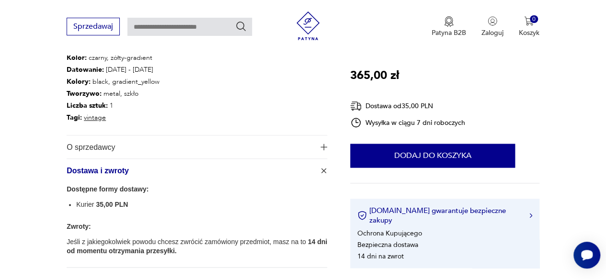
click at [323, 147] on img "button" at bounding box center [323, 147] width 7 height 7
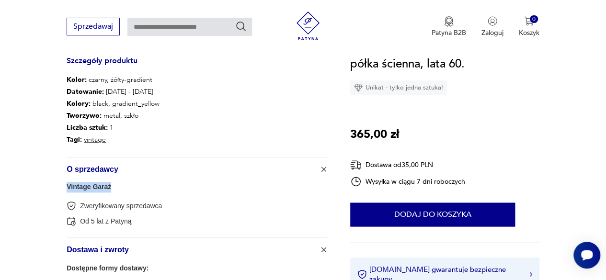
scroll to position [529, 0]
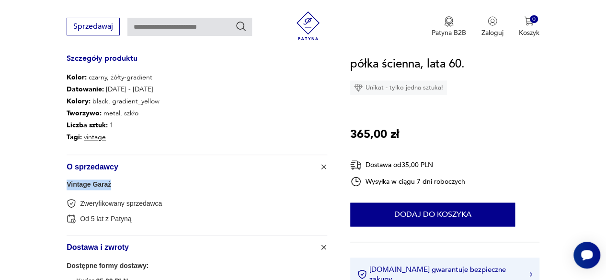
click at [103, 183] on link "Vintage Garaż" at bounding box center [89, 185] width 45 height 8
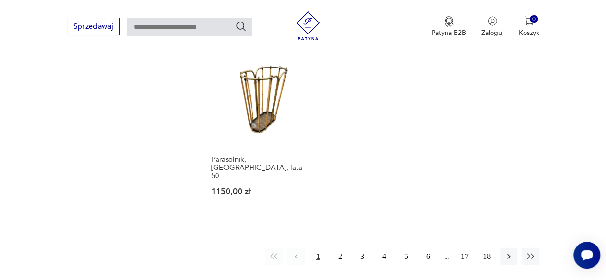
scroll to position [1264, 0]
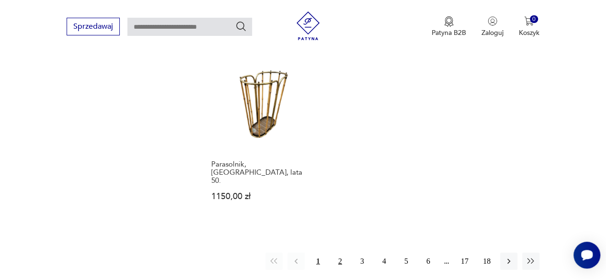
click at [335, 253] on button "2" at bounding box center [339, 261] width 17 height 17
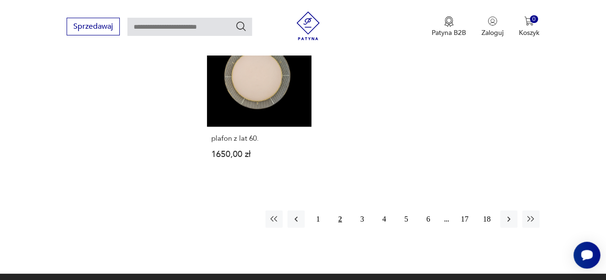
scroll to position [1276, 0]
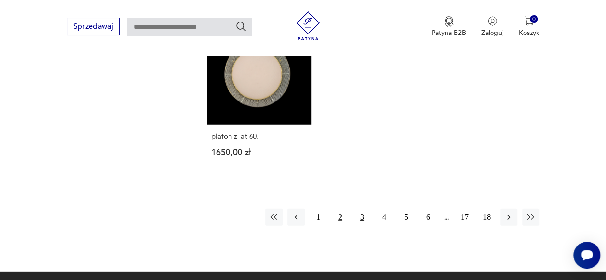
click at [360, 209] on button "3" at bounding box center [361, 217] width 17 height 17
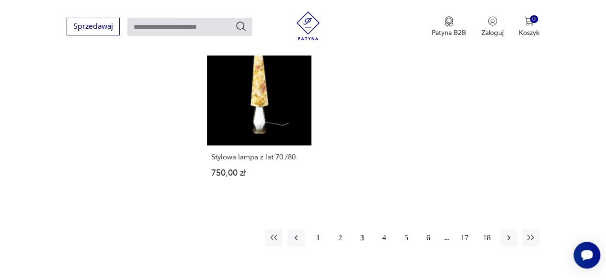
scroll to position [1249, 0]
click at [383, 236] on button "4" at bounding box center [383, 235] width 17 height 17
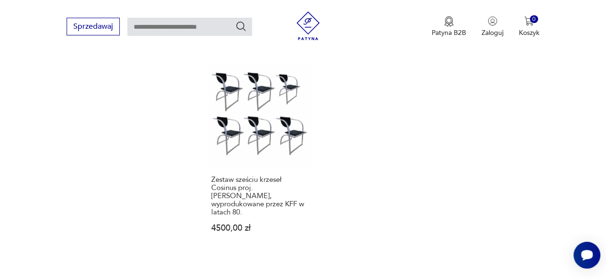
scroll to position [1259, 0]
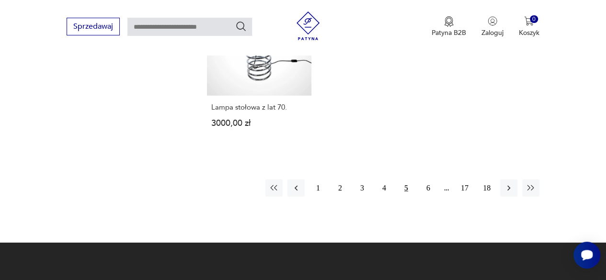
scroll to position [1335, 0]
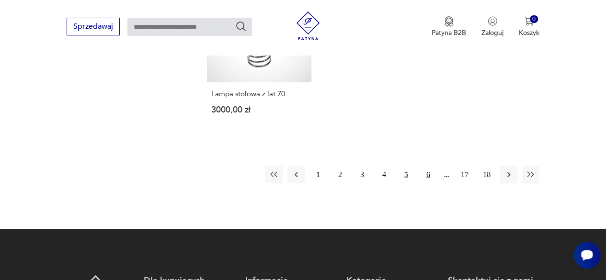
click at [422, 168] on button "6" at bounding box center [427, 174] width 17 height 17
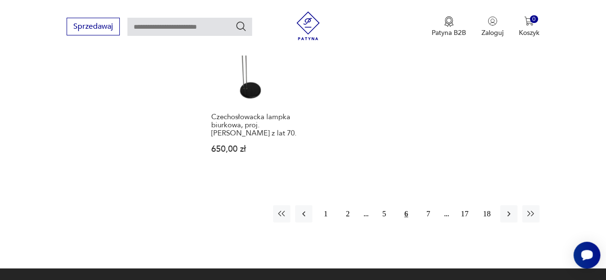
scroll to position [1298, 0]
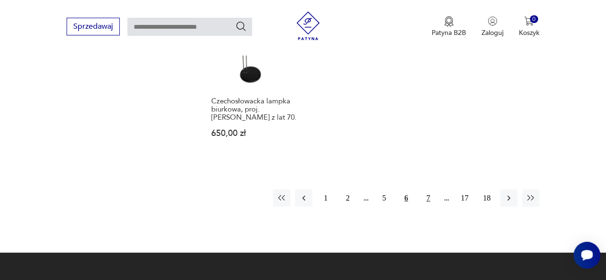
click at [427, 190] on button "7" at bounding box center [427, 198] width 17 height 17
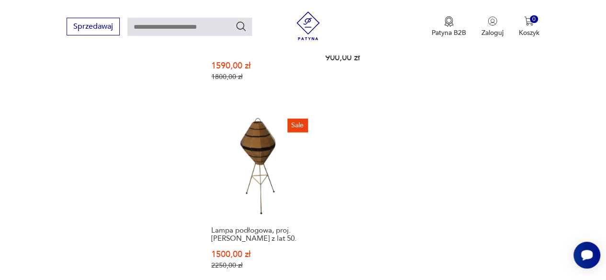
scroll to position [1210, 0]
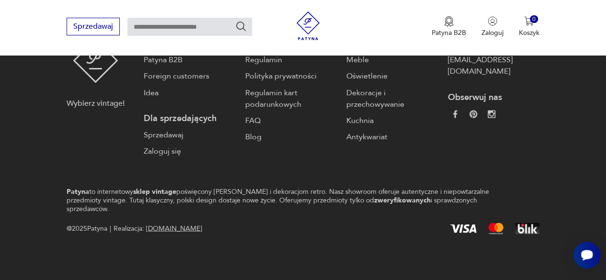
scroll to position [1335, 0]
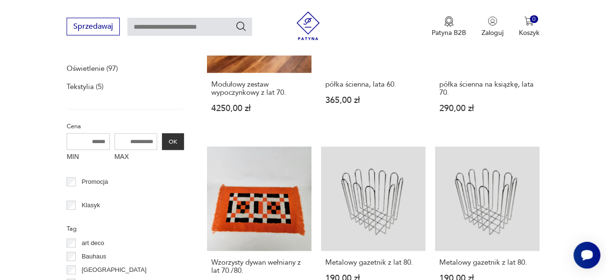
scroll to position [272, 0]
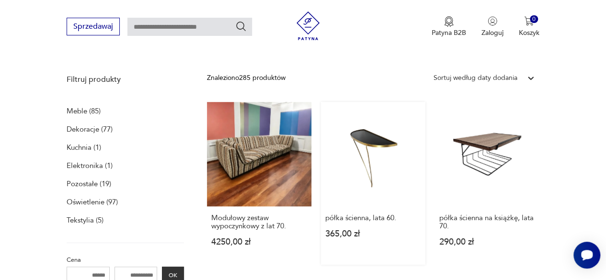
click at [385, 131] on link "półka ścienna, lata 60. 365,00 zł" at bounding box center [373, 183] width 104 height 163
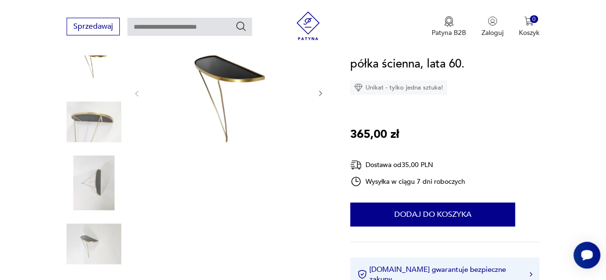
scroll to position [151, 0]
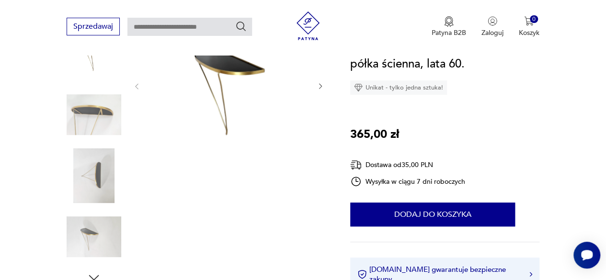
click at [230, 87] on img at bounding box center [228, 85] width 157 height 157
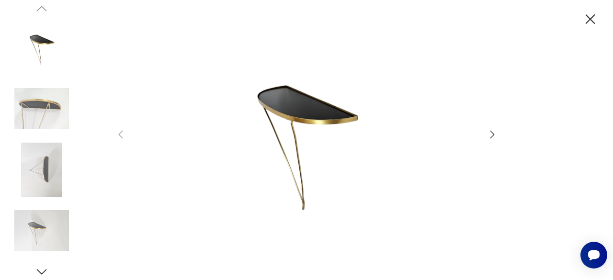
click at [46, 114] on img at bounding box center [41, 108] width 55 height 55
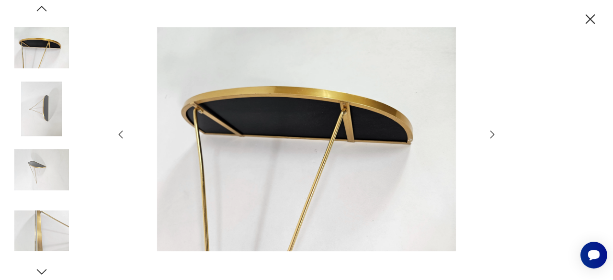
click at [493, 125] on div at bounding box center [306, 140] width 383 height 226
click at [495, 134] on icon "button" at bounding box center [492, 134] width 11 height 11
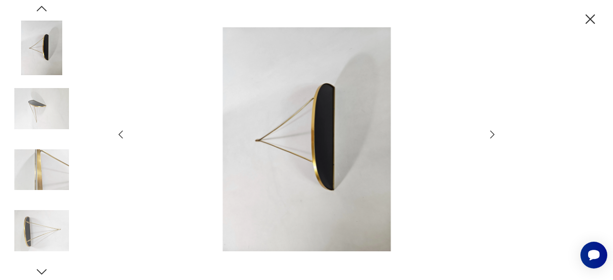
click at [495, 134] on icon "button" at bounding box center [492, 134] width 11 height 11
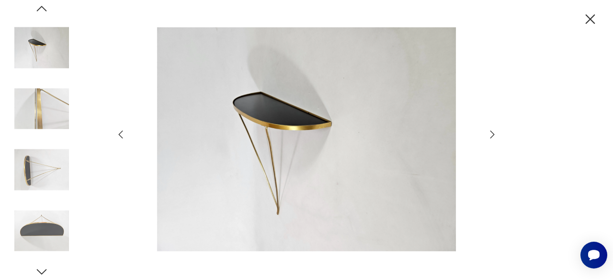
click at [591, 22] on icon "button" at bounding box center [590, 19] width 17 height 17
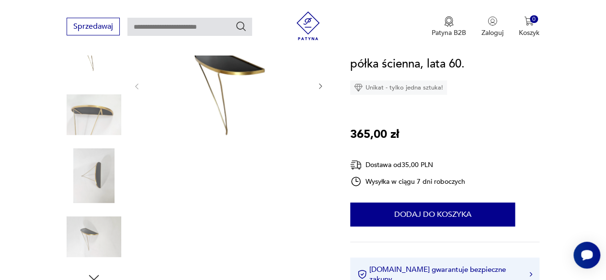
click at [102, 115] on img at bounding box center [94, 115] width 55 height 55
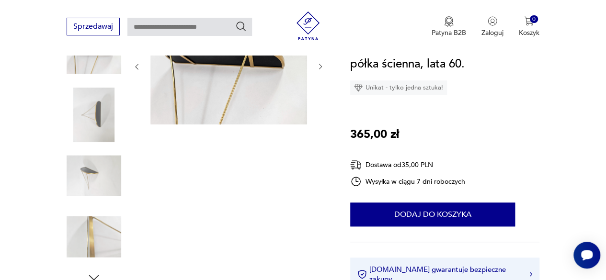
click at [223, 95] on img at bounding box center [228, 65] width 157 height 117
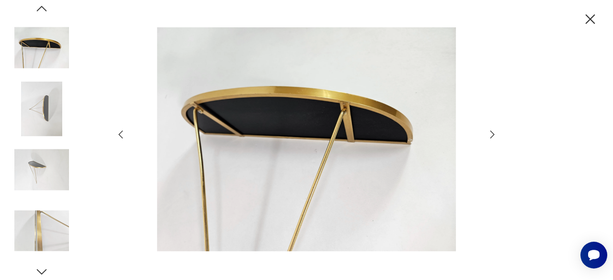
click at [493, 138] on icon "button" at bounding box center [492, 134] width 11 height 11
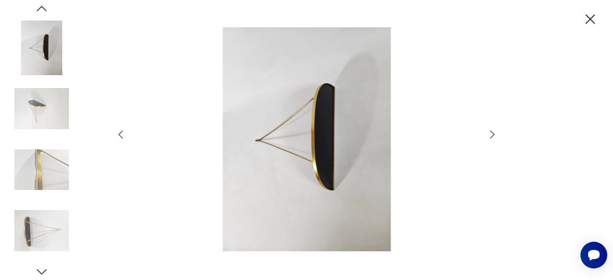
click at [493, 138] on icon "button" at bounding box center [492, 134] width 11 height 11
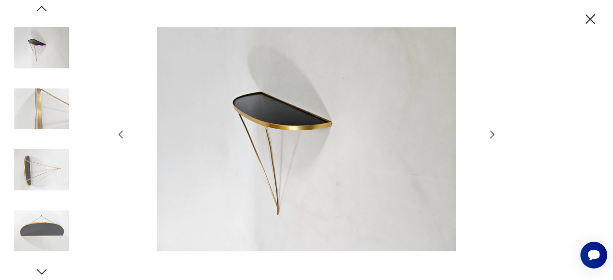
click at [493, 138] on icon "button" at bounding box center [492, 134] width 11 height 11
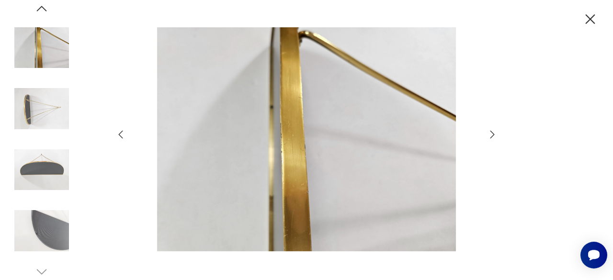
click at [493, 138] on icon "button" at bounding box center [492, 134] width 11 height 11
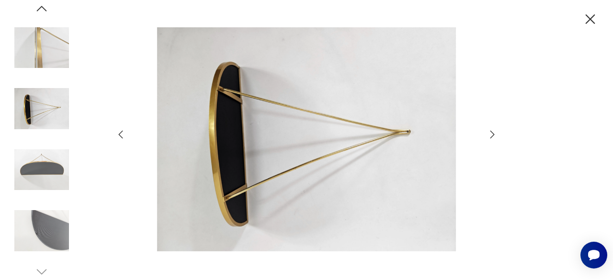
click at [493, 138] on icon "button" at bounding box center [492, 134] width 11 height 11
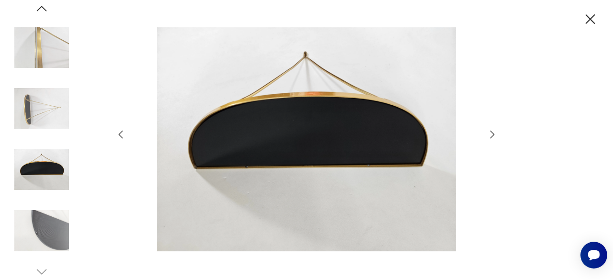
click at [493, 138] on icon "button" at bounding box center [492, 134] width 11 height 11
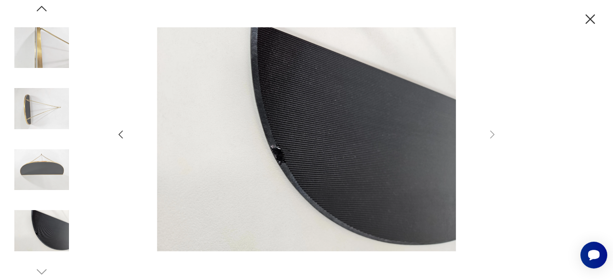
click at [586, 24] on icon "button" at bounding box center [590, 19] width 17 height 17
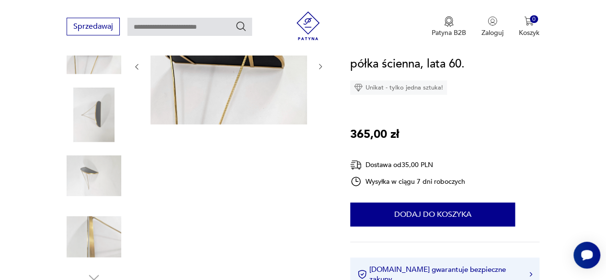
click at [99, 194] on img at bounding box center [94, 175] width 55 height 55
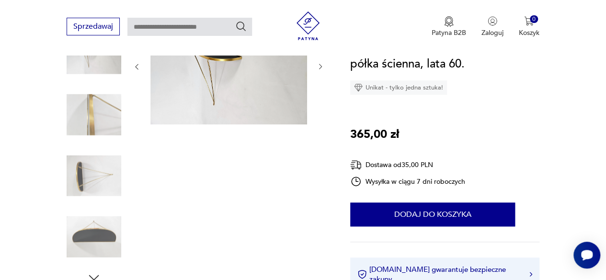
click at [103, 186] on img at bounding box center [94, 175] width 55 height 55
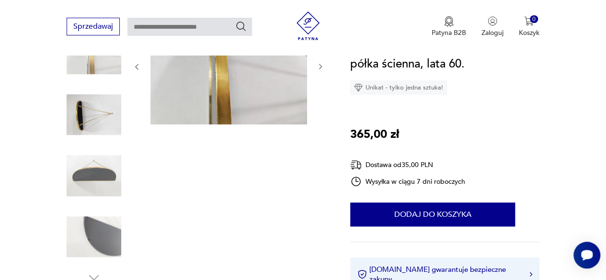
click at [103, 198] on img at bounding box center [94, 175] width 55 height 55
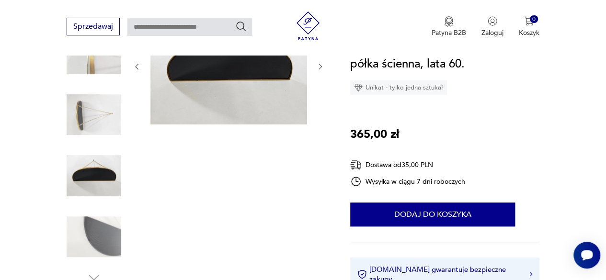
click at [107, 222] on img at bounding box center [94, 237] width 55 height 55
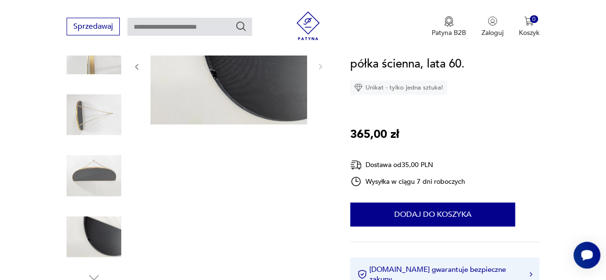
click at [107, 175] on img at bounding box center [94, 175] width 55 height 55
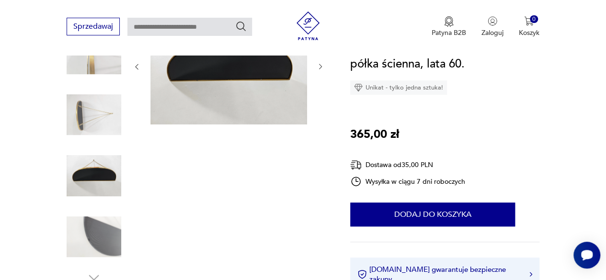
click at [109, 124] on img at bounding box center [94, 115] width 55 height 55
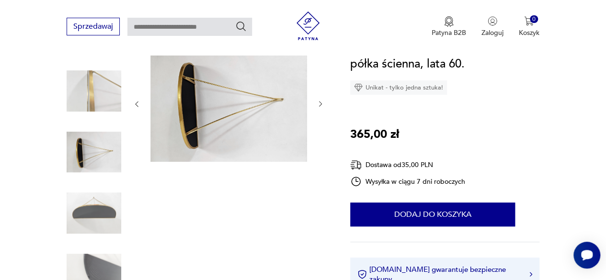
scroll to position [94, 0]
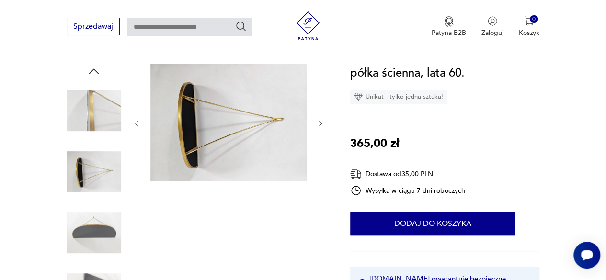
click at [109, 236] on img at bounding box center [94, 232] width 55 height 55
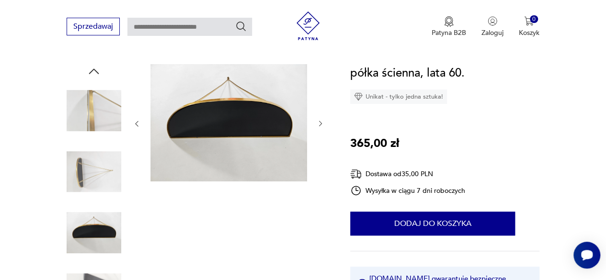
click at [86, 178] on img at bounding box center [94, 172] width 55 height 55
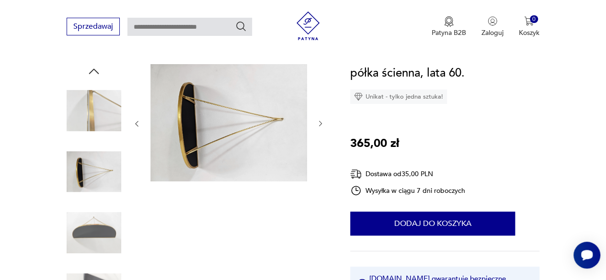
click at [95, 234] on img at bounding box center [94, 232] width 55 height 55
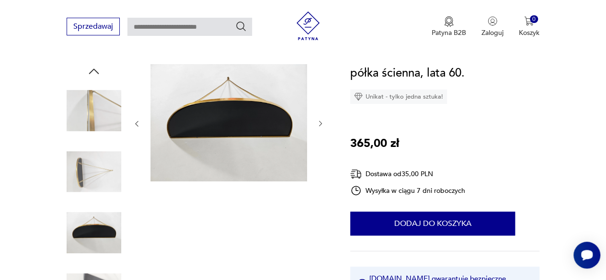
click at [120, 158] on img at bounding box center [94, 172] width 55 height 55
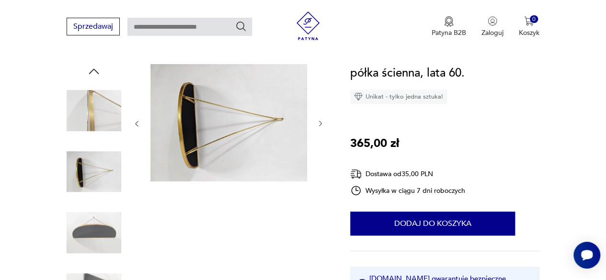
click at [107, 134] on img at bounding box center [94, 110] width 55 height 55
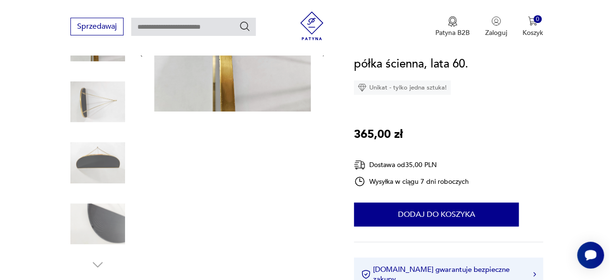
scroll to position [162, 0]
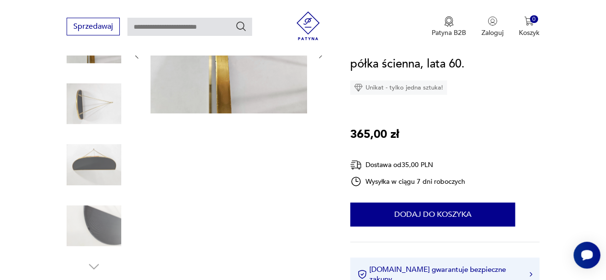
click at [94, 101] on img at bounding box center [94, 104] width 55 height 55
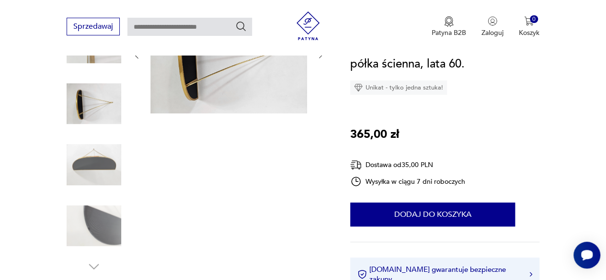
click at [268, 109] on img at bounding box center [228, 54] width 157 height 117
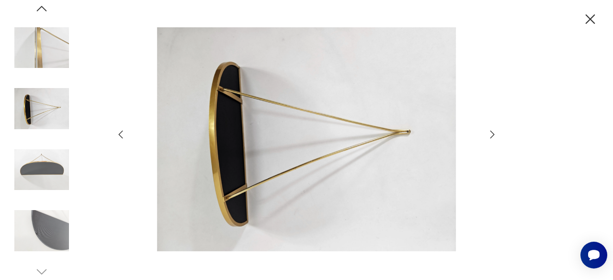
click at [496, 136] on icon "button" at bounding box center [492, 134] width 11 height 11
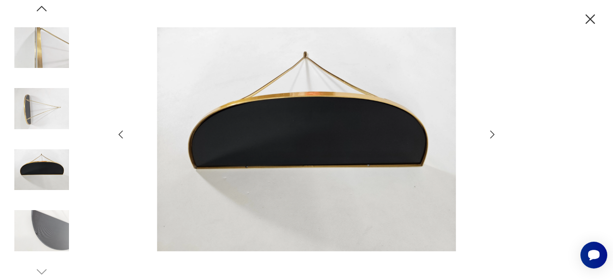
click at [496, 136] on icon "button" at bounding box center [492, 134] width 11 height 11
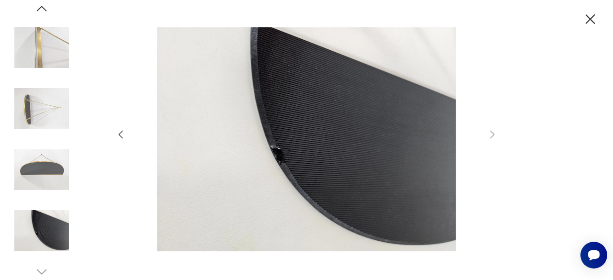
click at [119, 132] on icon "button" at bounding box center [120, 134] width 11 height 11
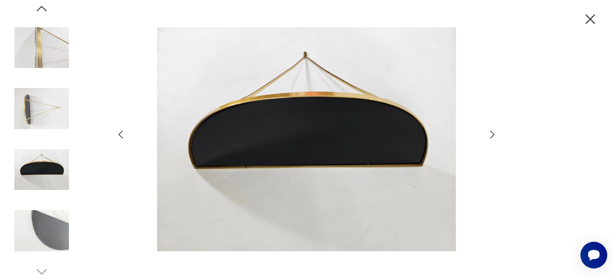
click at [119, 132] on icon "button" at bounding box center [120, 134] width 11 height 11
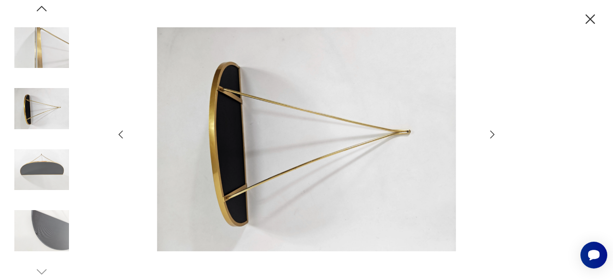
click at [119, 132] on icon "button" at bounding box center [120, 134] width 11 height 11
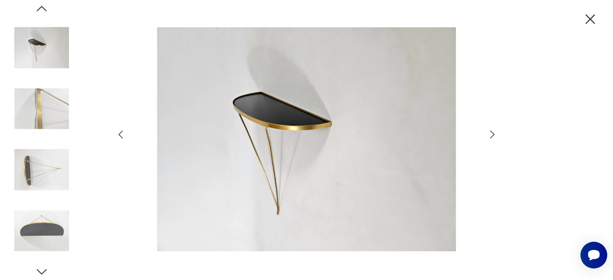
click at [119, 132] on icon "button" at bounding box center [120, 134] width 11 height 11
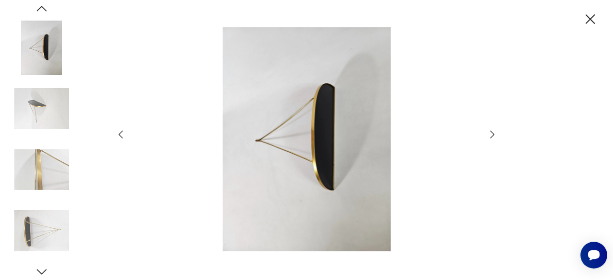
click at [495, 126] on div at bounding box center [306, 140] width 383 height 226
click at [493, 133] on icon "button" at bounding box center [492, 134] width 4 height 8
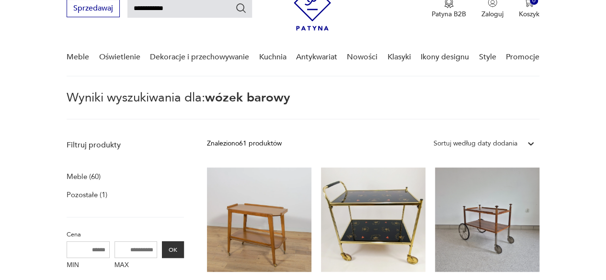
click at [172, 8] on input "**********" at bounding box center [189, 9] width 125 height 18
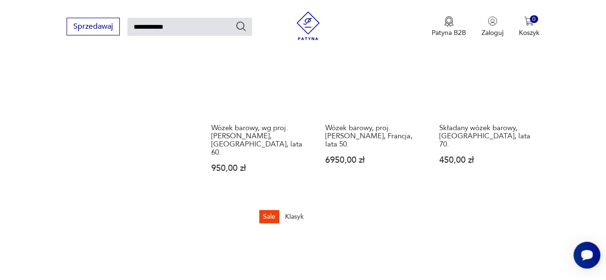
scroll to position [124, 0]
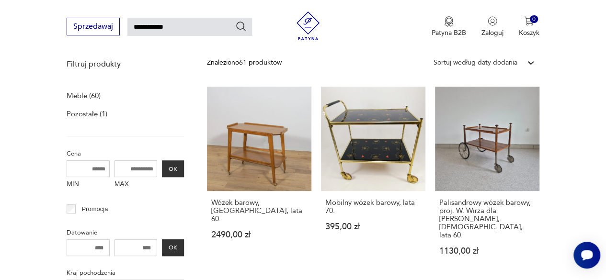
click at [200, 27] on input "**********" at bounding box center [189, 27] width 125 height 18
type input "*****"
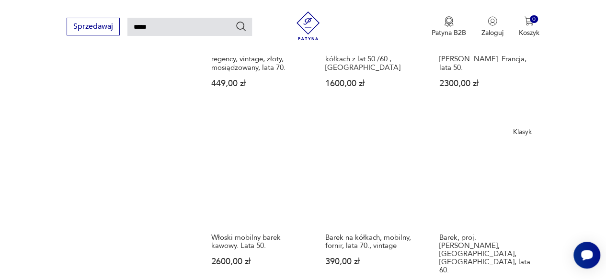
scroll to position [859, 0]
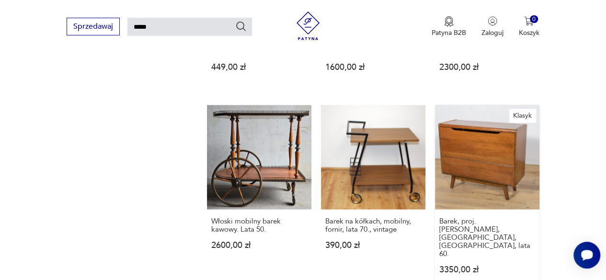
click at [496, 166] on link "Klasyk Barek, proj. B. Landsman, Jitona, Czechosłowacja, lata 60. 3350,00 zł" at bounding box center [487, 198] width 104 height 187
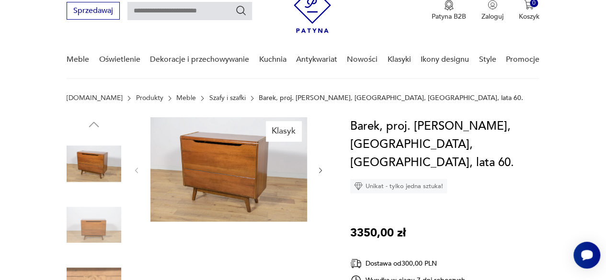
scroll to position [78, 0]
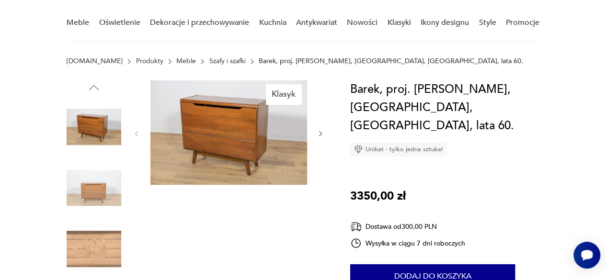
click at [75, 127] on img at bounding box center [94, 127] width 55 height 55
click at [271, 157] on img at bounding box center [228, 132] width 157 height 104
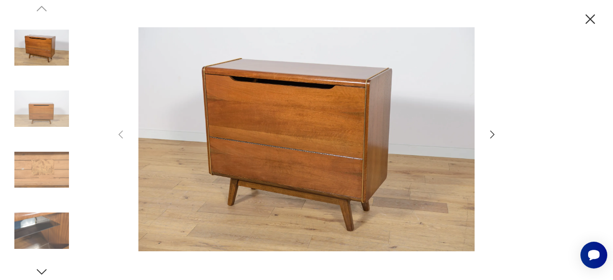
click at [493, 134] on icon "button" at bounding box center [492, 134] width 11 height 11
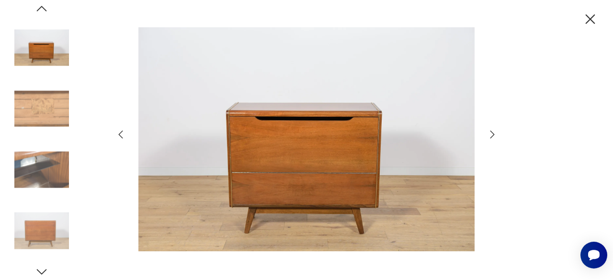
click at [493, 134] on icon "button" at bounding box center [492, 134] width 11 height 11
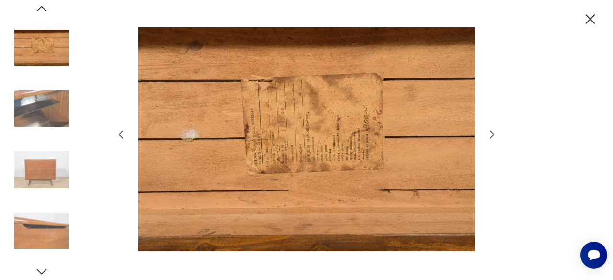
click at [493, 134] on icon "button" at bounding box center [492, 134] width 11 height 11
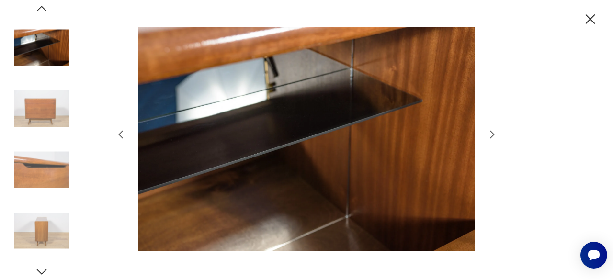
click at [493, 134] on icon "button" at bounding box center [492, 134] width 11 height 11
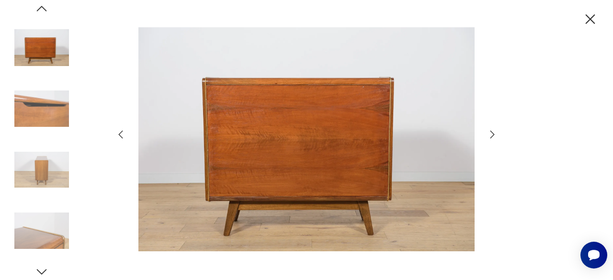
click at [493, 134] on icon "button" at bounding box center [492, 134] width 11 height 11
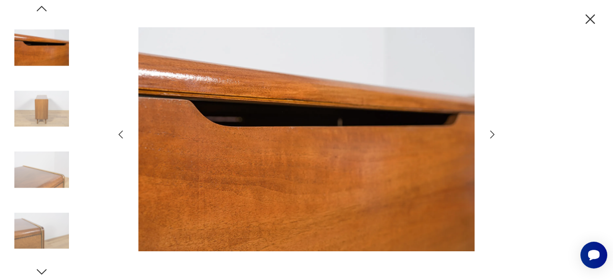
click at [493, 134] on icon "button" at bounding box center [492, 134] width 11 height 11
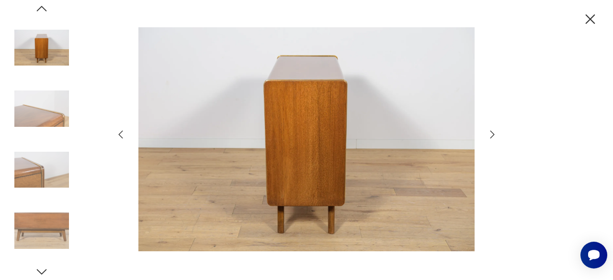
click at [493, 134] on icon "button" at bounding box center [492, 134] width 11 height 11
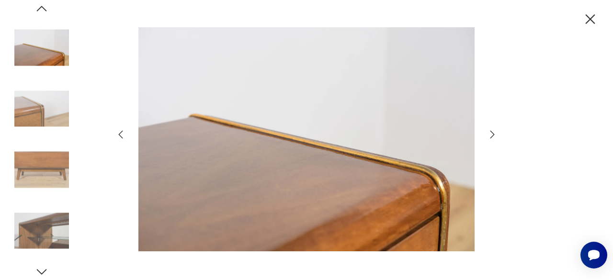
click at [493, 134] on icon "button" at bounding box center [492, 134] width 11 height 11
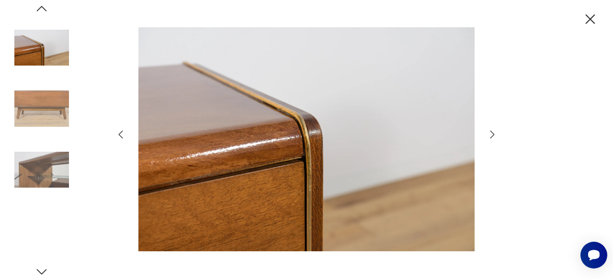
click at [493, 134] on icon "button" at bounding box center [492, 134] width 11 height 11
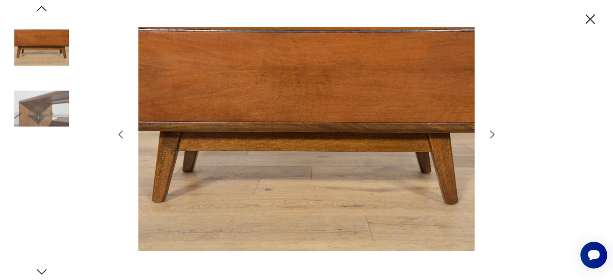
click at [493, 134] on icon "button" at bounding box center [492, 134] width 11 height 11
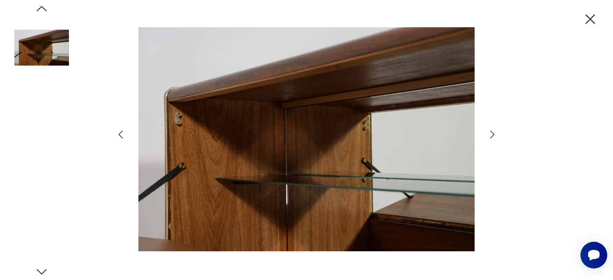
click at [493, 134] on icon "button" at bounding box center [492, 134] width 11 height 11
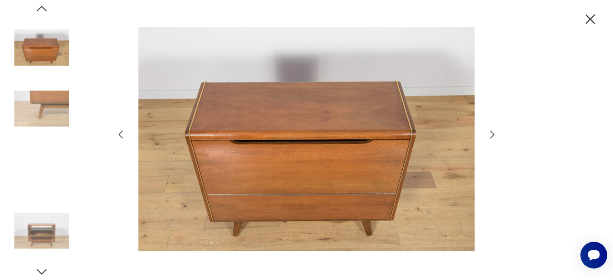
click at [493, 134] on icon "button" at bounding box center [492, 134] width 11 height 11
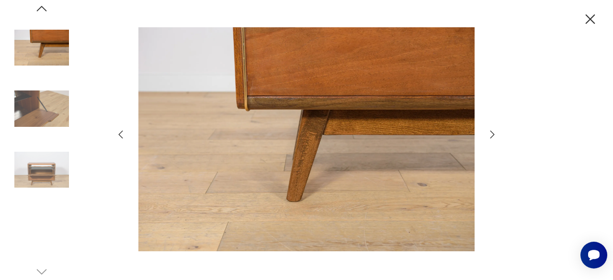
click at [600, 12] on div at bounding box center [306, 140] width 613 height 280
click at [588, 20] on icon "button" at bounding box center [590, 19] width 17 height 17
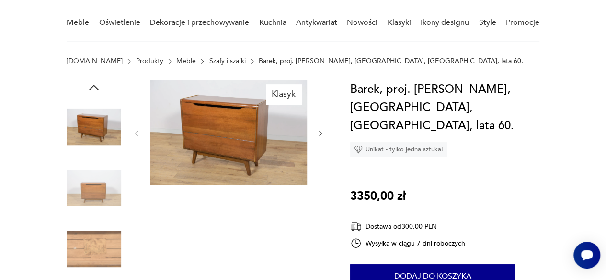
type input "*****"
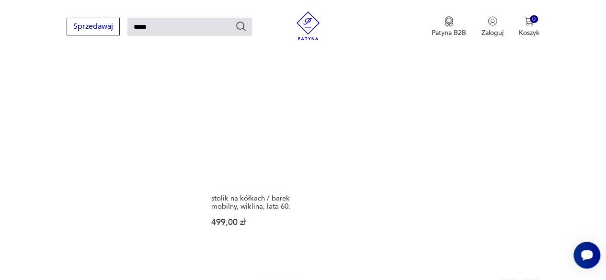
scroll to position [1088, 0]
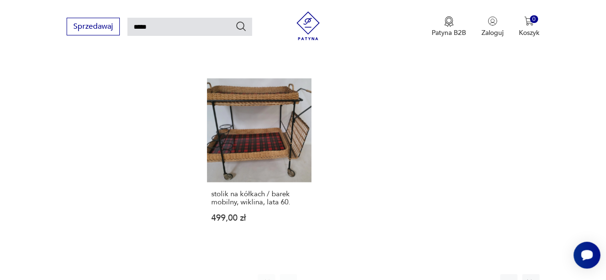
click at [333, 274] on button "2" at bounding box center [332, 282] width 17 height 17
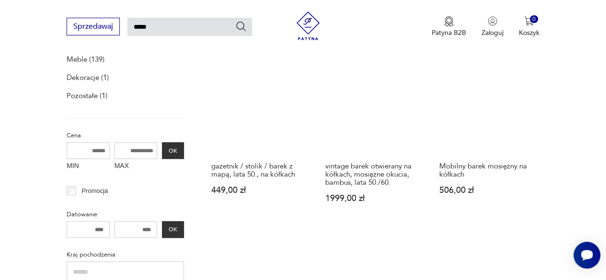
scroll to position [150, 0]
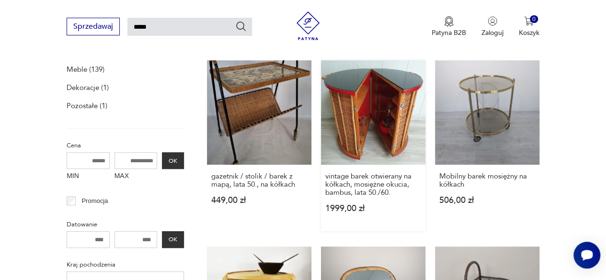
click at [394, 96] on link "vintage barek otwierany na kółkach, mosiężne okucia, bambus, lata 50./60. 1999,…" at bounding box center [373, 145] width 104 height 171
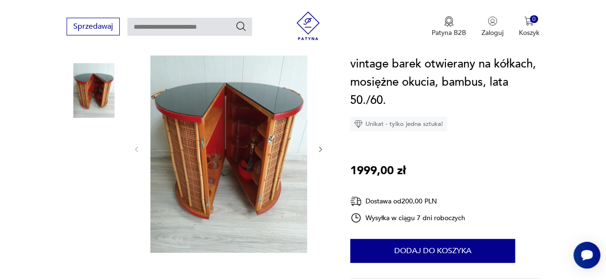
scroll to position [116, 0]
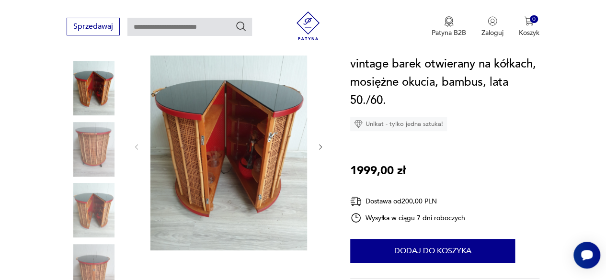
click at [317, 147] on icon "button" at bounding box center [321, 147] width 8 height 8
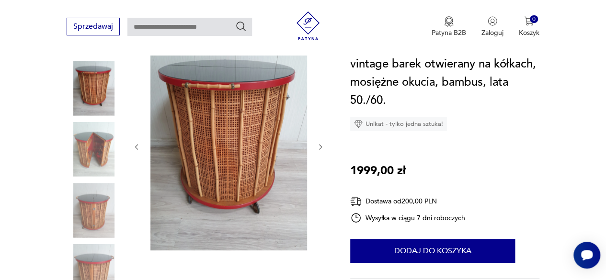
click at [317, 147] on icon "button" at bounding box center [321, 147] width 8 height 8
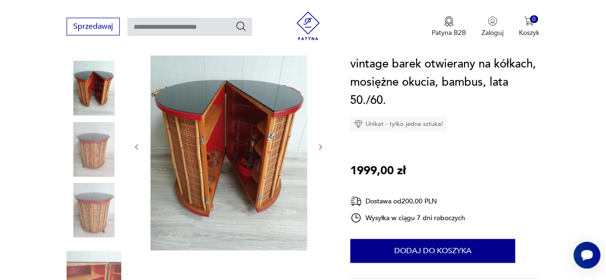
type input "*****"
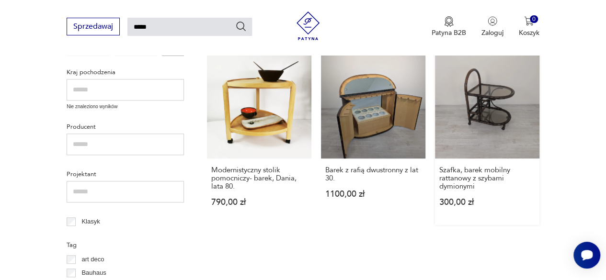
scroll to position [347, 0]
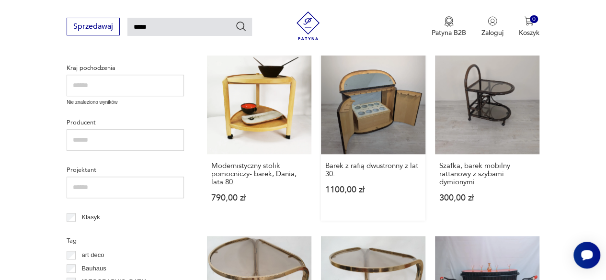
click at [364, 101] on link "Barek z rafią dwustronny z lat 30. 1100,00 zł" at bounding box center [373, 135] width 104 height 171
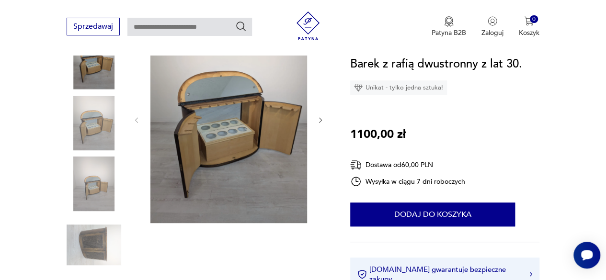
scroll to position [138, 0]
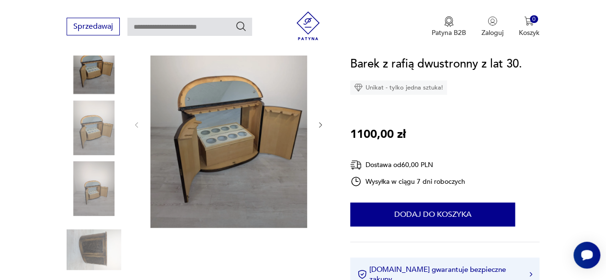
click at [316, 125] on div at bounding box center [229, 125] width 192 height 210
click at [321, 122] on icon "button" at bounding box center [321, 125] width 8 height 8
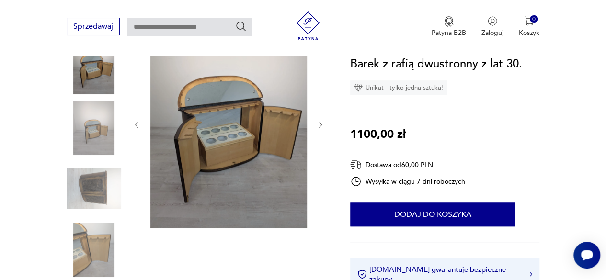
click at [322, 124] on icon "button" at bounding box center [321, 125] width 8 height 8
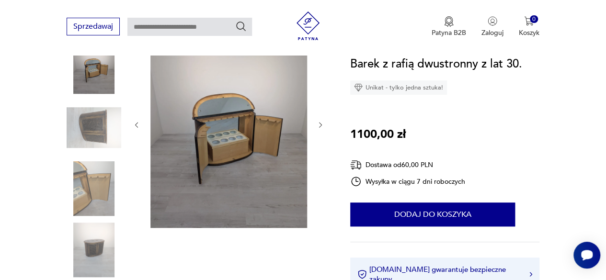
click at [322, 124] on icon "button" at bounding box center [321, 125] width 8 height 8
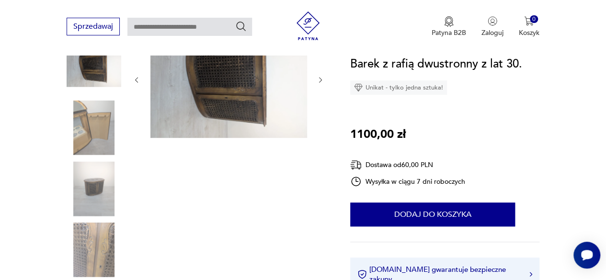
click at [322, 124] on div at bounding box center [229, 80] width 192 height 120
click at [93, 190] on img at bounding box center [94, 188] width 55 height 55
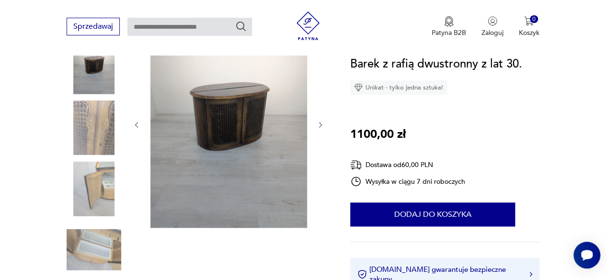
type input "*****"
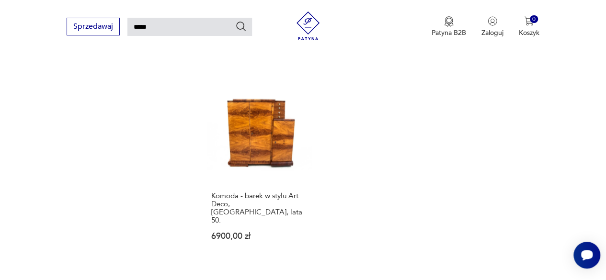
scroll to position [1076, 0]
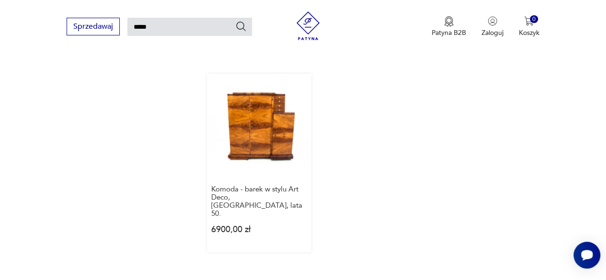
click at [234, 108] on link "Komoda - barek w stylu Art Deco, Polska, lata 50. 6900,00 zł" at bounding box center [259, 163] width 104 height 179
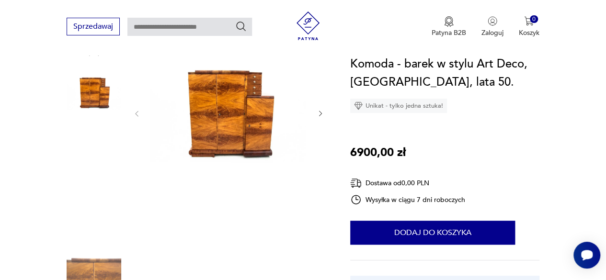
scroll to position [135, 0]
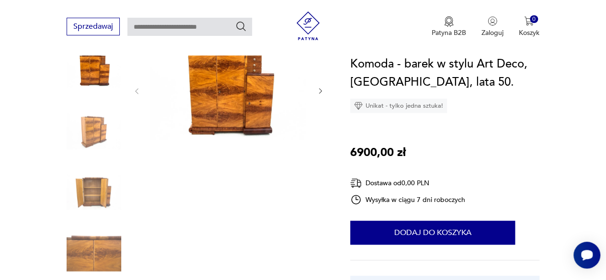
click at [105, 198] on img at bounding box center [94, 192] width 55 height 55
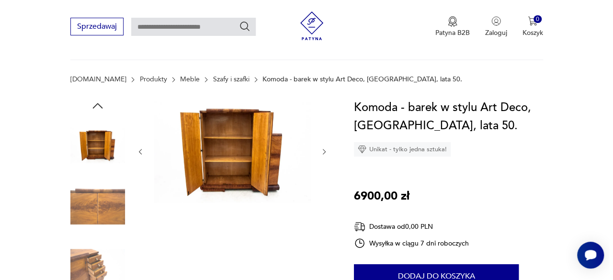
scroll to position [32, 0]
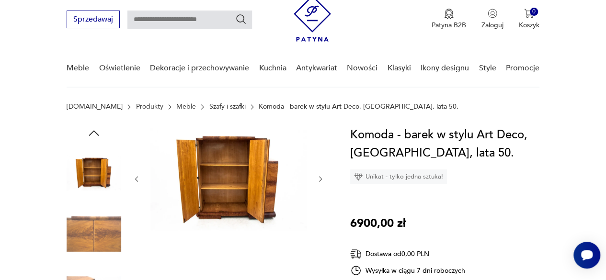
click at [226, 189] on img at bounding box center [228, 178] width 157 height 104
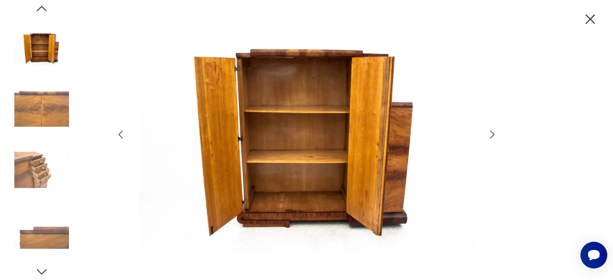
click at [493, 131] on icon "button" at bounding box center [492, 134] width 11 height 11
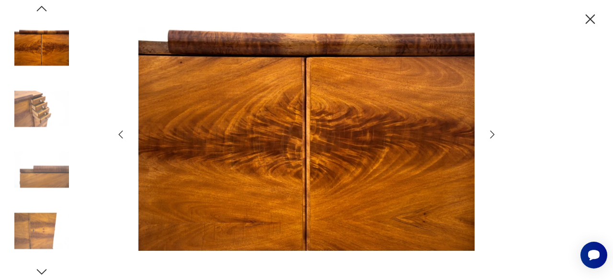
click at [493, 131] on icon "button" at bounding box center [492, 134] width 11 height 11
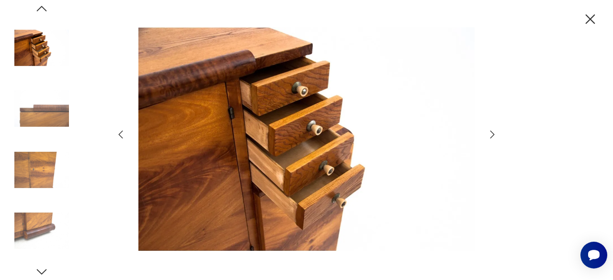
click at [493, 131] on icon "button" at bounding box center [492, 134] width 11 height 11
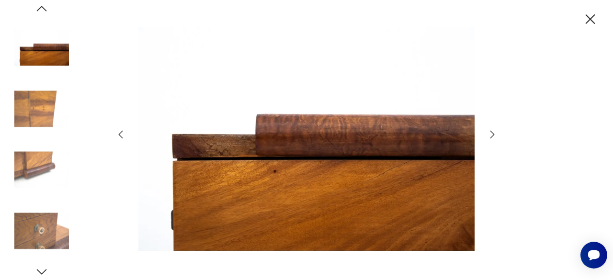
click at [493, 131] on icon "button" at bounding box center [492, 134] width 11 height 11
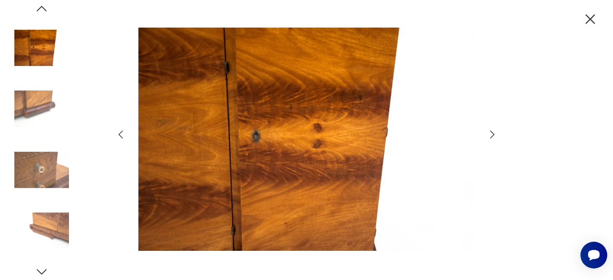
click at [493, 131] on icon "button" at bounding box center [492, 134] width 11 height 11
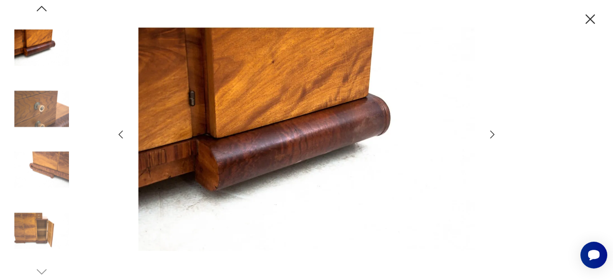
type input "*****"
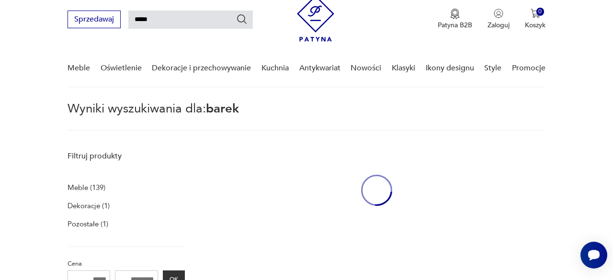
scroll to position [765, 0]
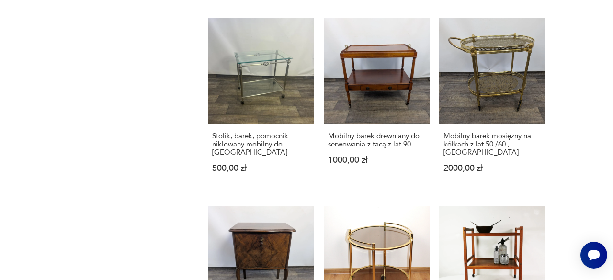
click at [605, 212] on section "Filtruj produkty Meble (139) Dekoracje (1) Pozostałe (1) Cena MIN MAX OK Promoc…" at bounding box center [306, 42] width 613 height 1259
drag, startPoint x: 612, startPoint y: 80, endPoint x: 612, endPoint y: 112, distance: 31.6
click at [605, 112] on section "Filtruj produkty Meble (139) Dekoracje (1) Pozostałe (1) Cena MIN MAX OK Promoc…" at bounding box center [306, 42] width 613 height 1259
click at [605, 44] on section "Filtruj produkty Meble (139) Dekoracje (1) Pozostałe (1) Cena MIN MAX OK Promoc…" at bounding box center [306, 42] width 613 height 1259
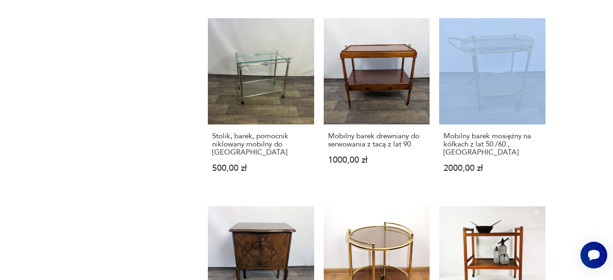
click at [605, 44] on section "Filtruj produkty Meble (139) Dekoracje (1) Pozostałe (1) Cena MIN MAX OK Promoc…" at bounding box center [306, 42] width 613 height 1259
